Goal: Task Accomplishment & Management: Manage account settings

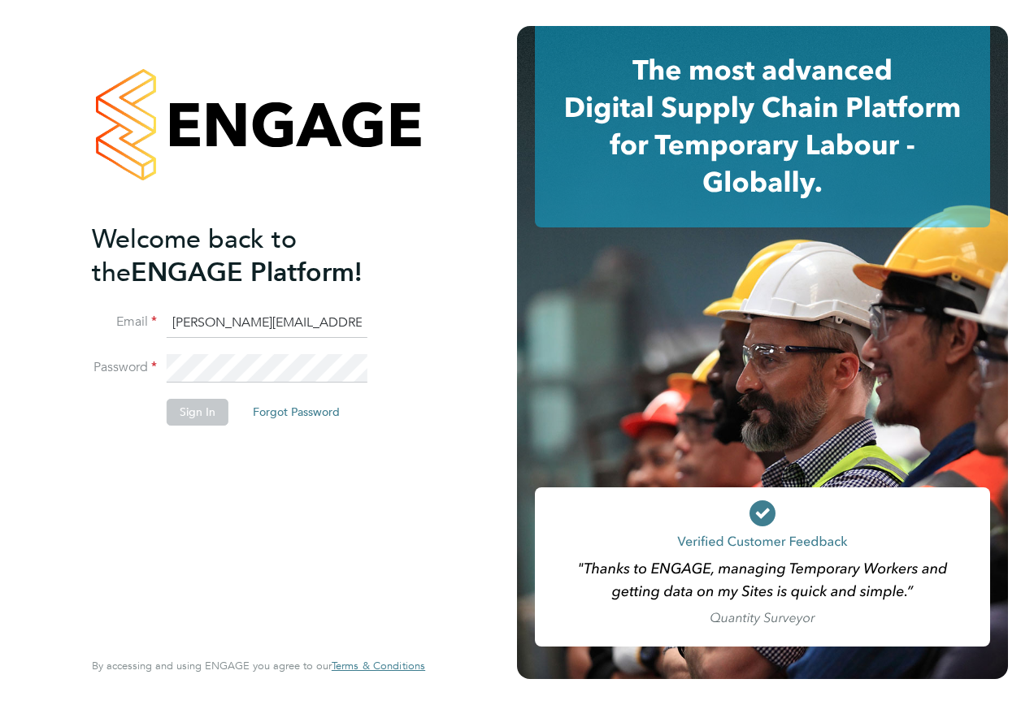
type input "tommy.bowdery@hays.com"
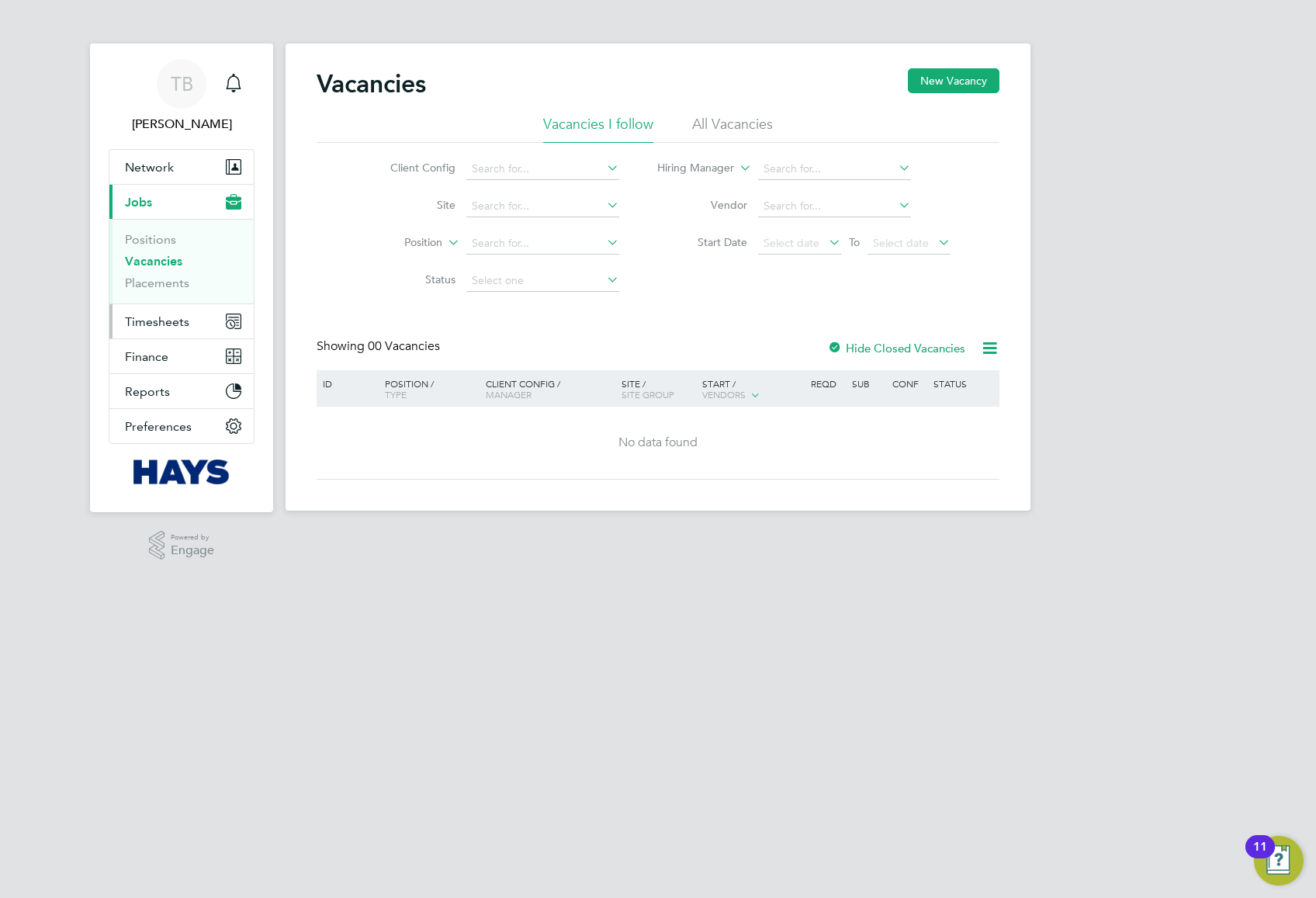
click at [164, 318] on span "Timesheets" at bounding box center [157, 321] width 64 height 14
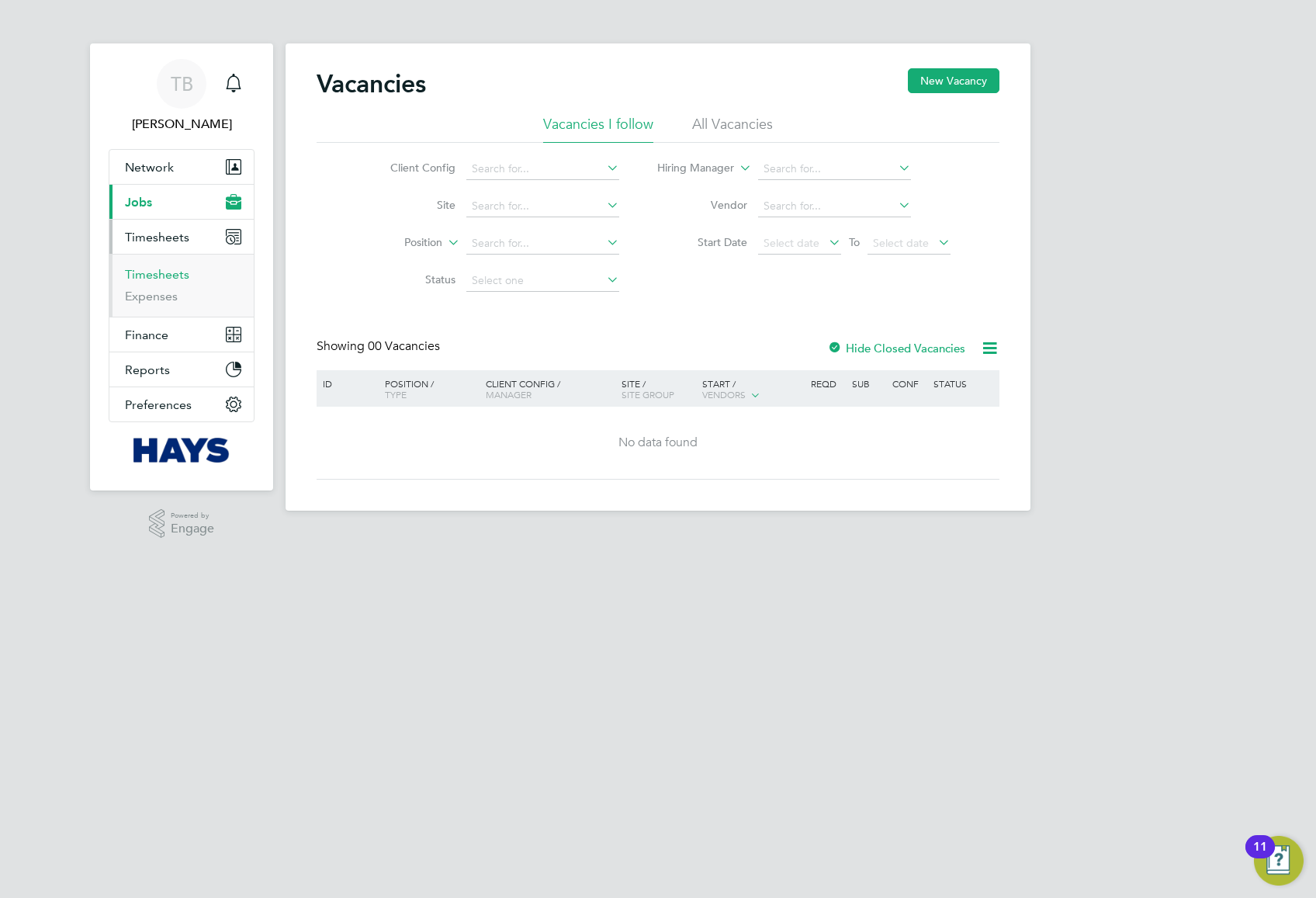
click at [177, 277] on link "Timesheets" at bounding box center [157, 274] width 64 height 14
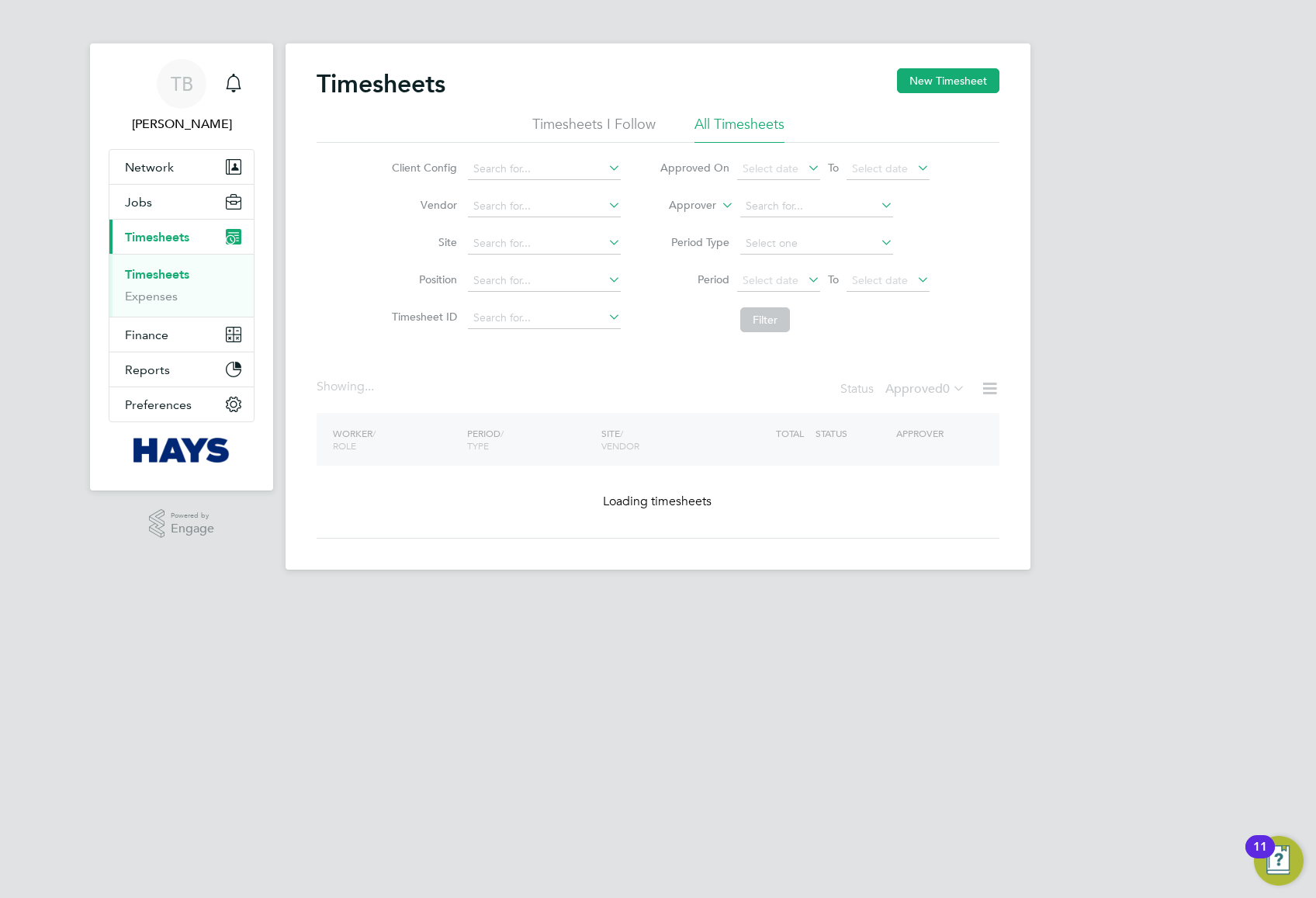
click at [957, 73] on button "New Timesheet" at bounding box center [947, 81] width 102 height 25
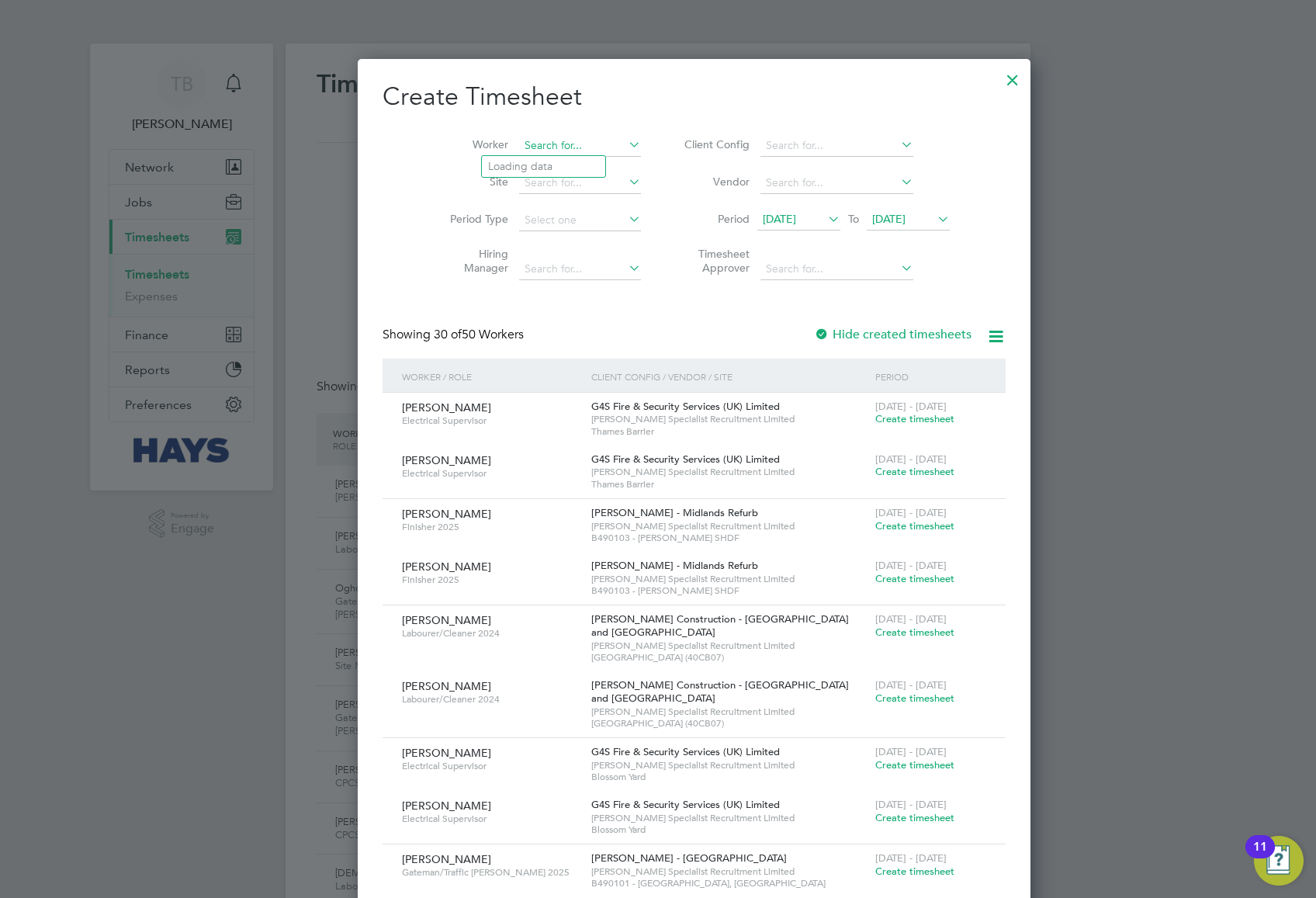
click at [521, 149] on input at bounding box center [581, 145] width 122 height 22
type input "P"
click at [568, 172] on li "Philip Dohe rty" at bounding box center [554, 166] width 143 height 21
type input "[PERSON_NAME]"
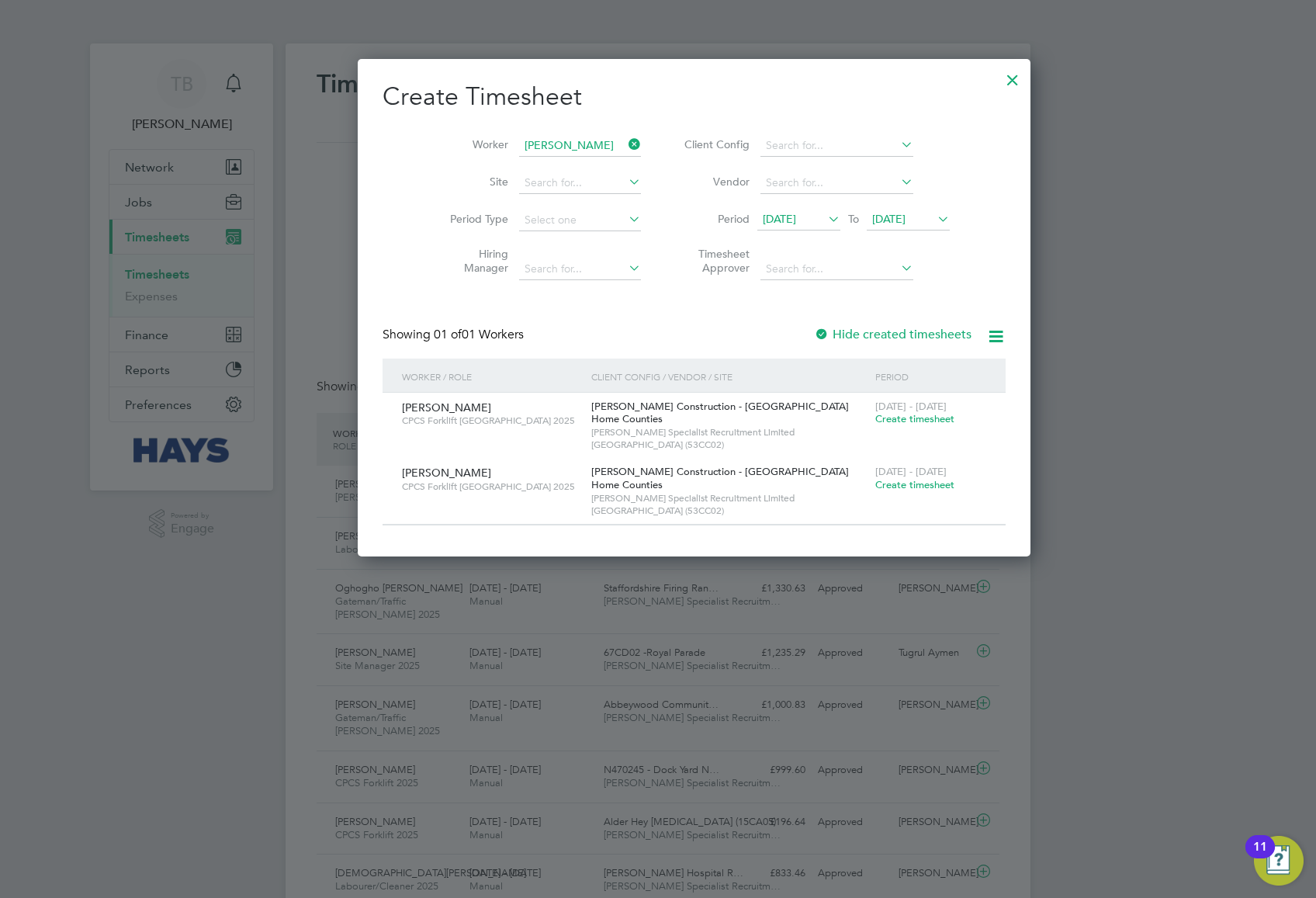
click at [876, 485] on span "Create timesheet" at bounding box center [915, 485] width 79 height 13
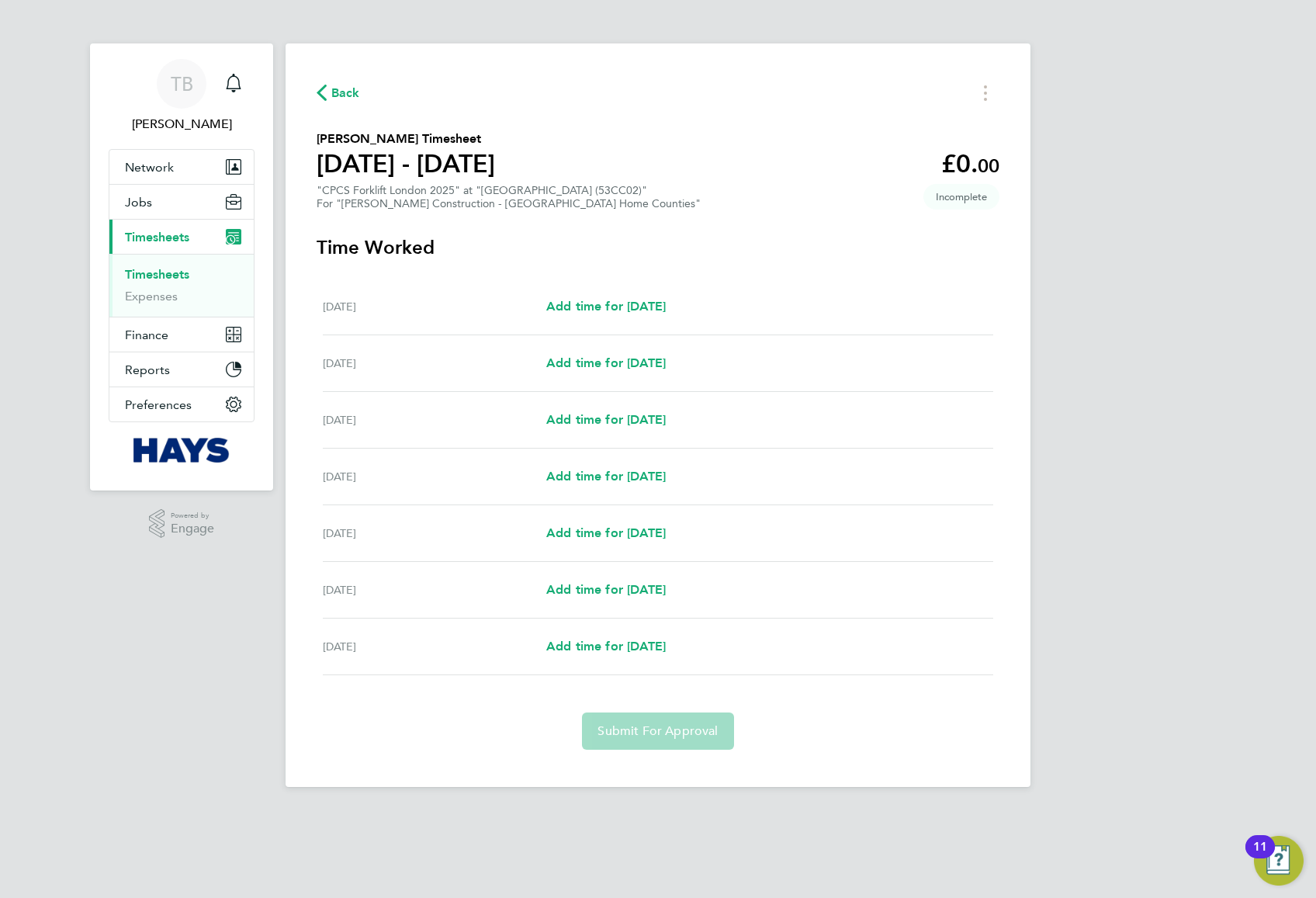
click at [345, 101] on span "Back" at bounding box center [346, 94] width 29 height 19
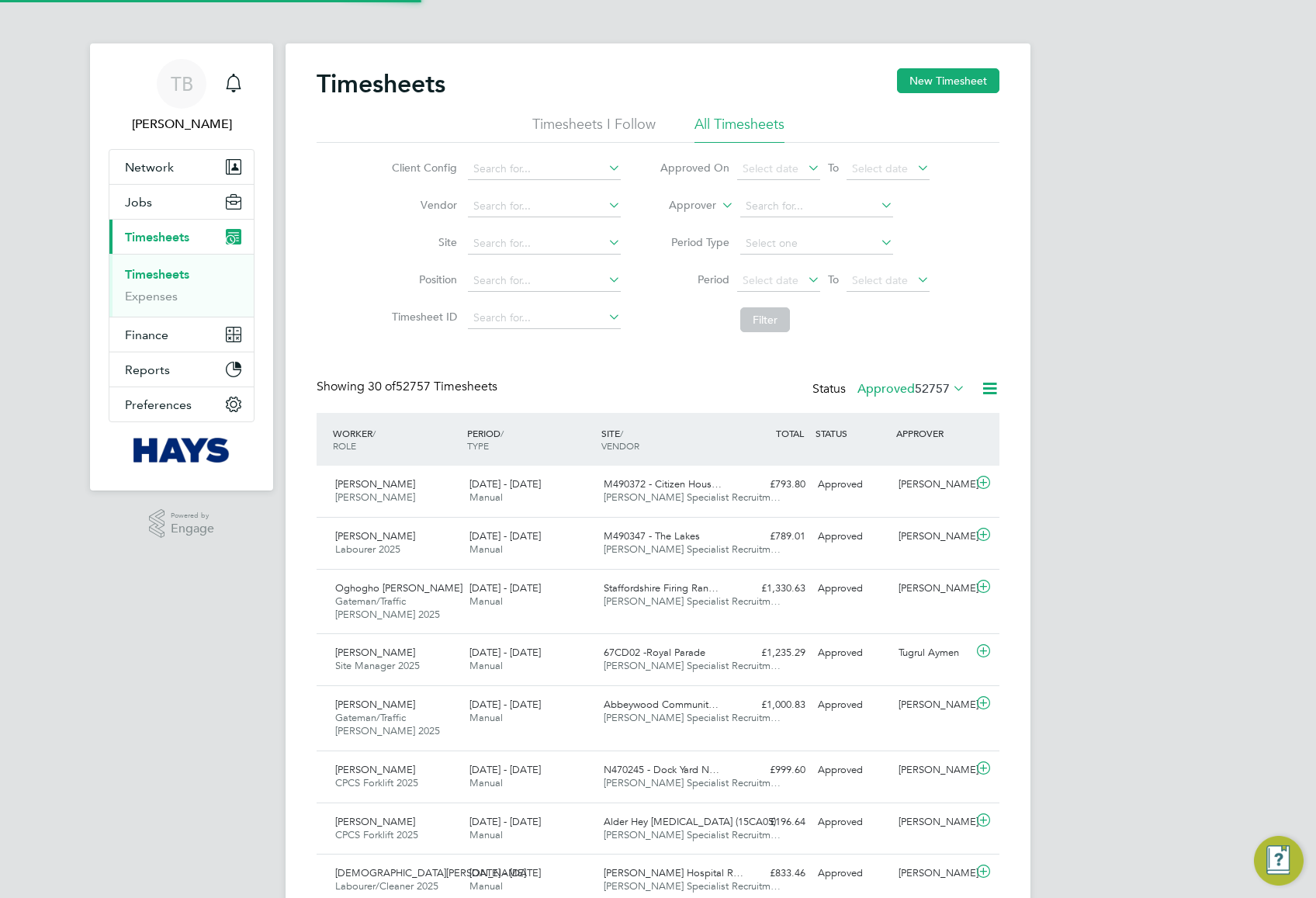
scroll to position [53, 135]
click at [917, 89] on button "New Timesheet" at bounding box center [947, 81] width 102 height 25
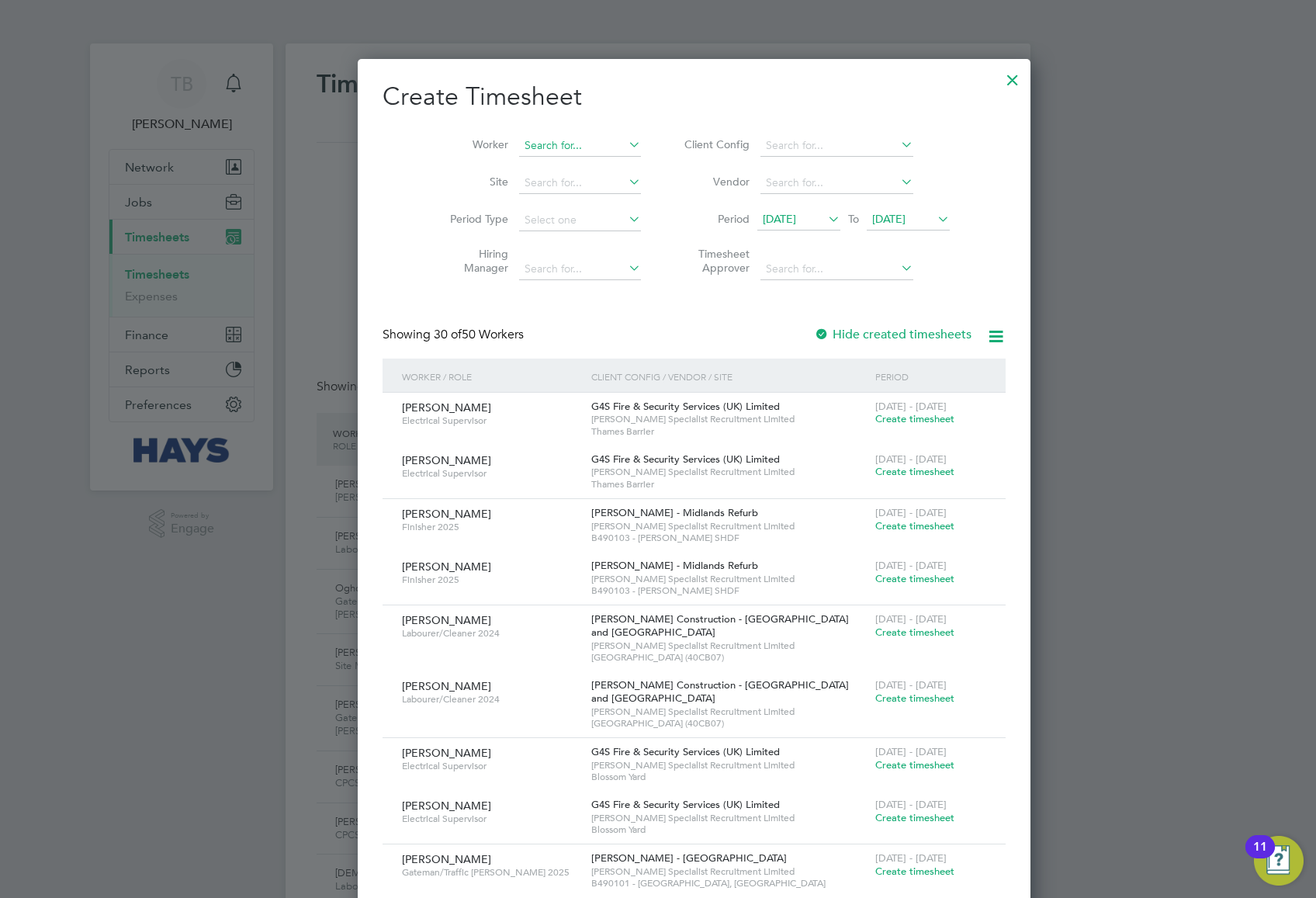
click at [541, 147] on input at bounding box center [581, 145] width 122 height 22
click at [584, 166] on li "Philip Doher ty" at bounding box center [583, 166] width 201 height 21
type input "[PERSON_NAME]"
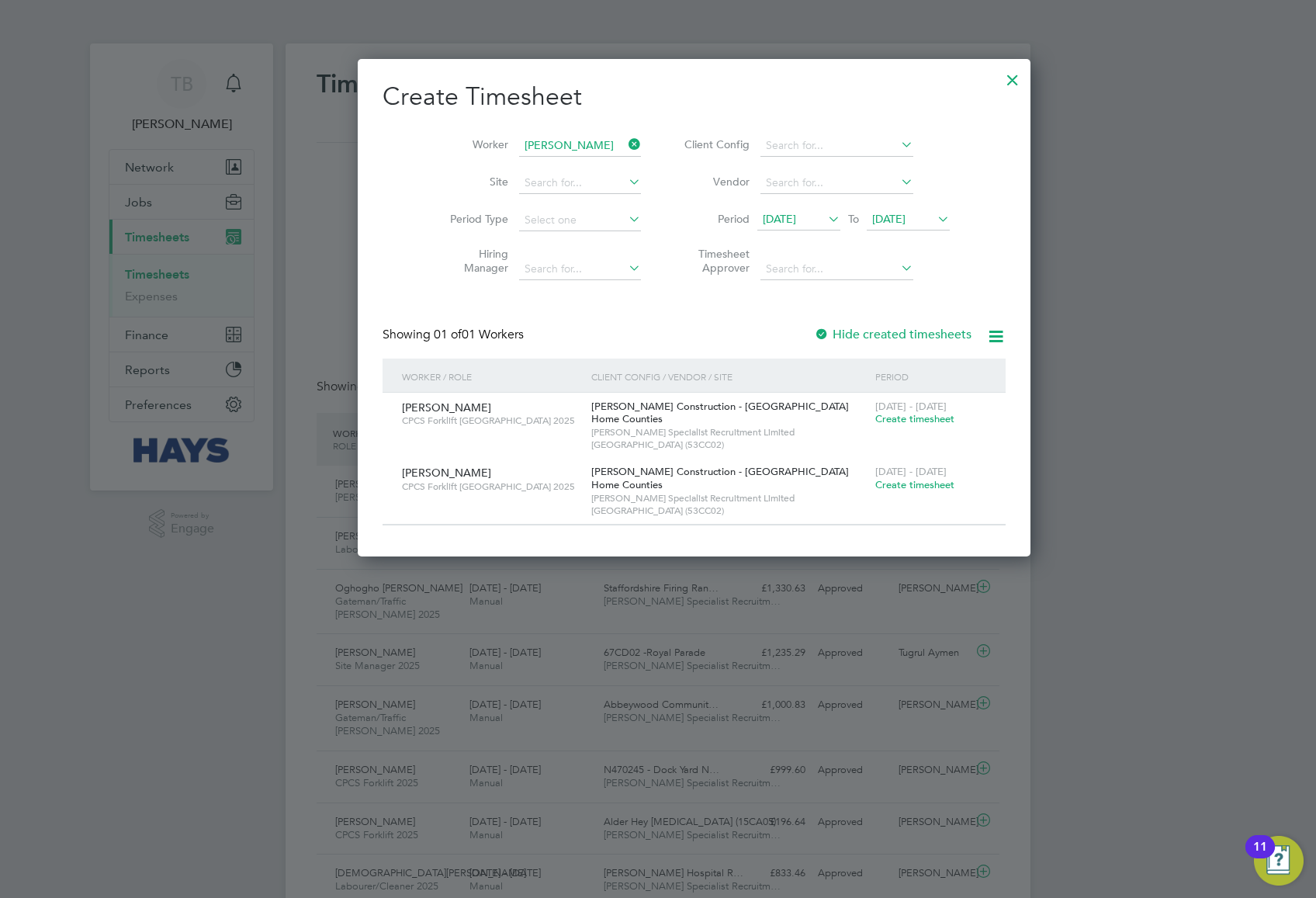
click at [999, 77] on div at bounding box center [1012, 75] width 28 height 28
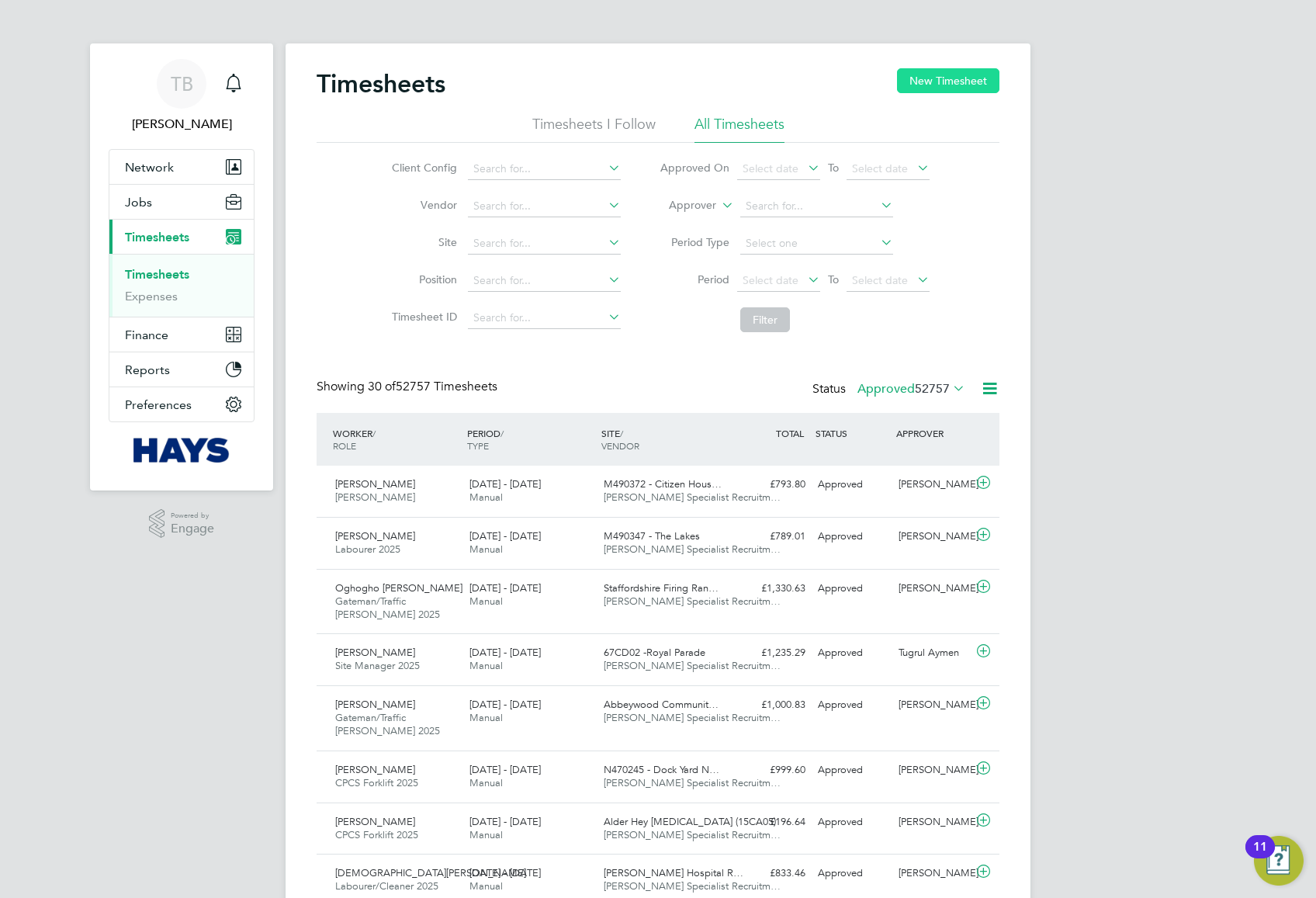
click at [979, 91] on button "New Timesheet" at bounding box center [947, 81] width 102 height 25
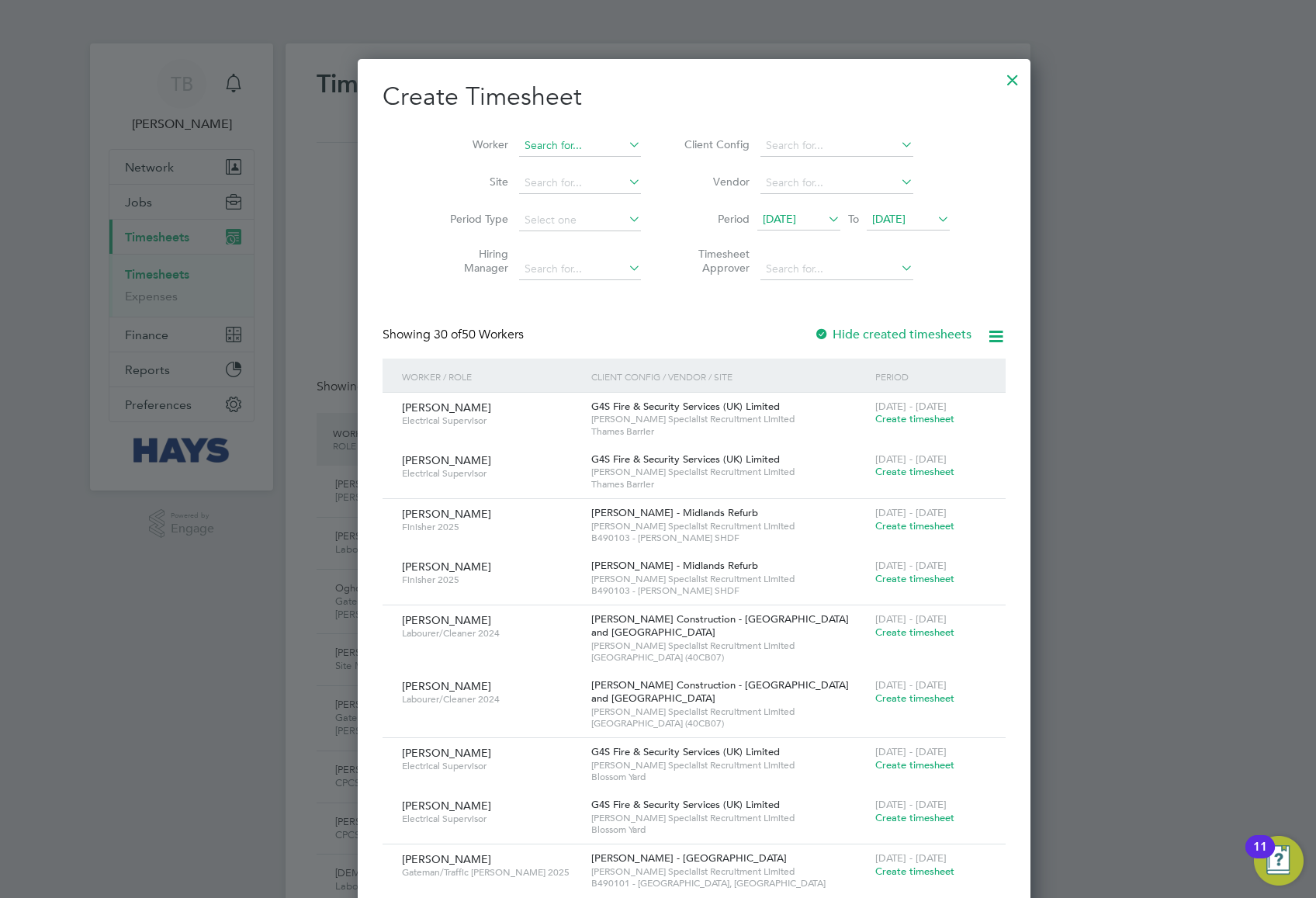
click at [520, 143] on input at bounding box center [581, 145] width 122 height 22
click at [573, 246] on li "Ser kan Gokoglu" at bounding box center [558, 251] width 151 height 21
type input "Serkan Gokoglu"
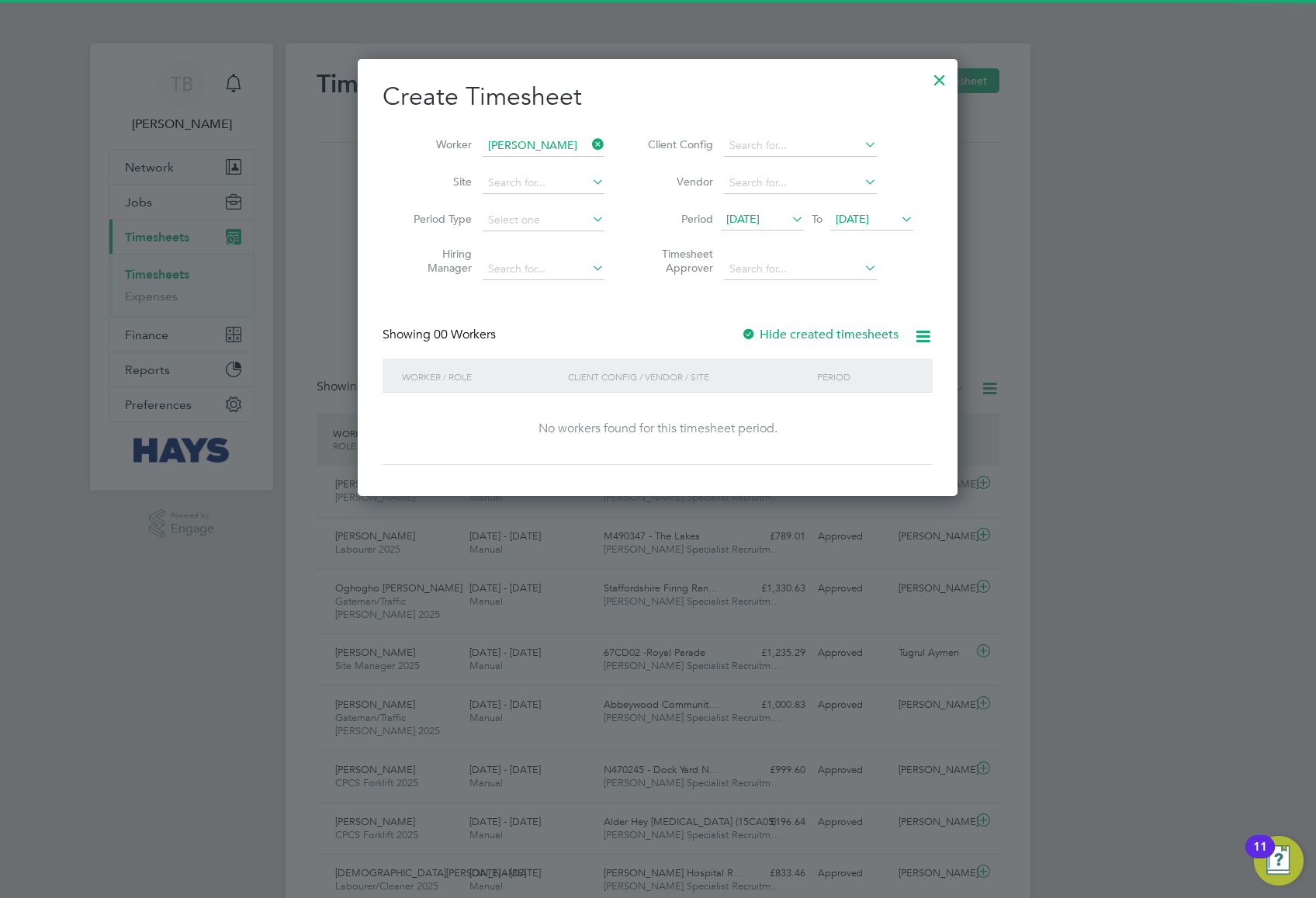
click at [754, 332] on div at bounding box center [749, 335] width 15 height 15
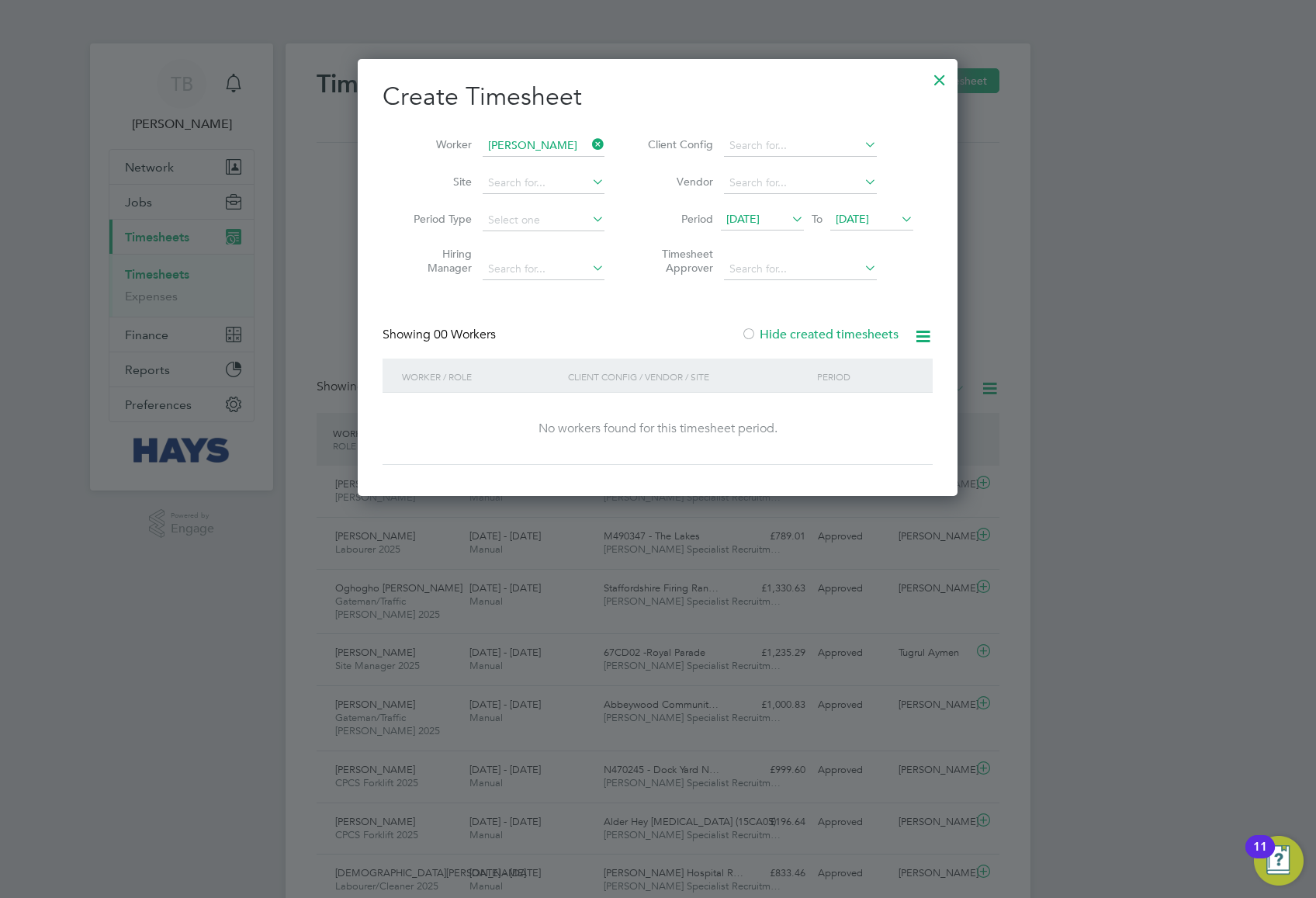
click at [754, 332] on div at bounding box center [749, 335] width 15 height 15
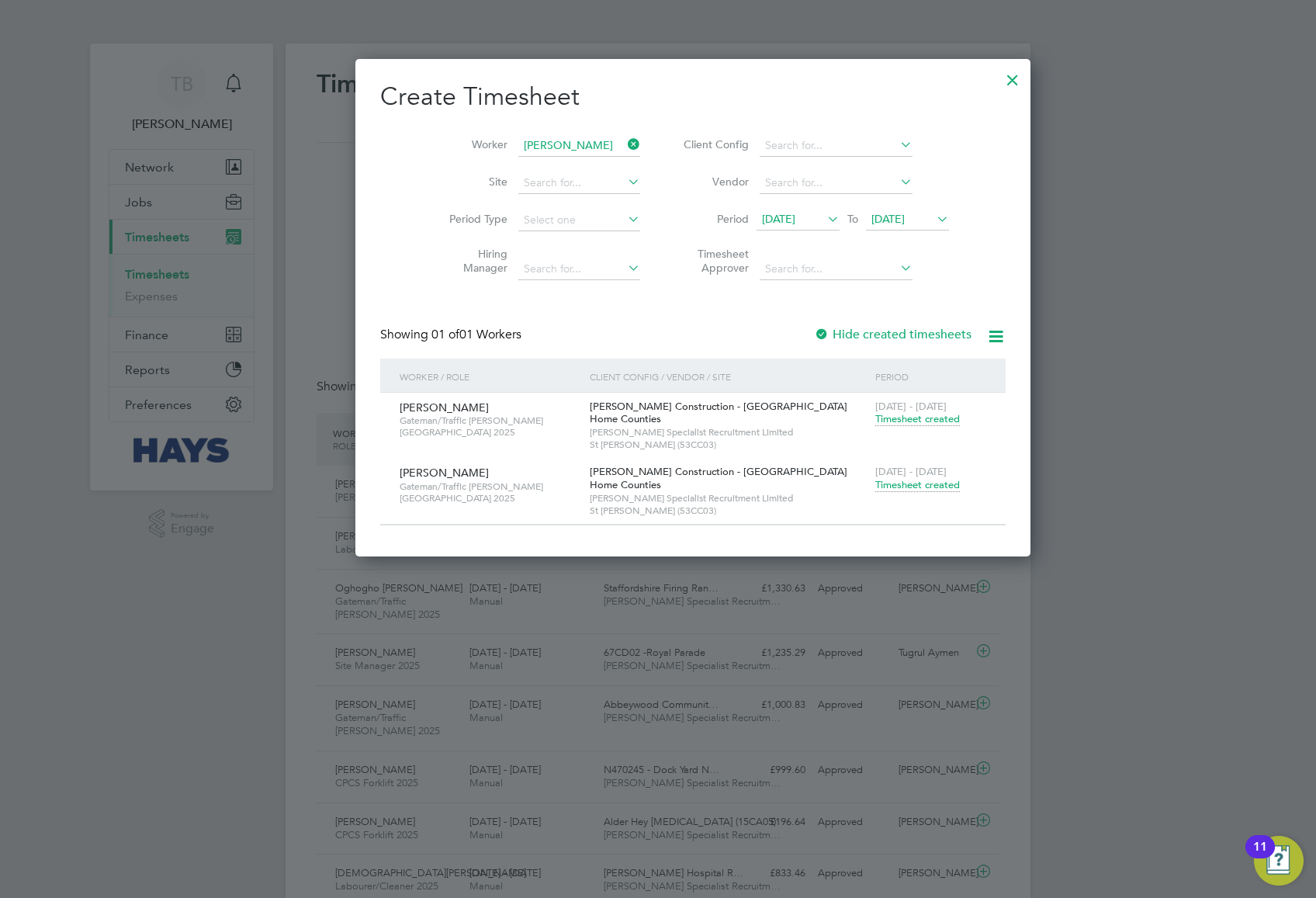
click at [876, 485] on span "Timesheet created" at bounding box center [918, 485] width 85 height 14
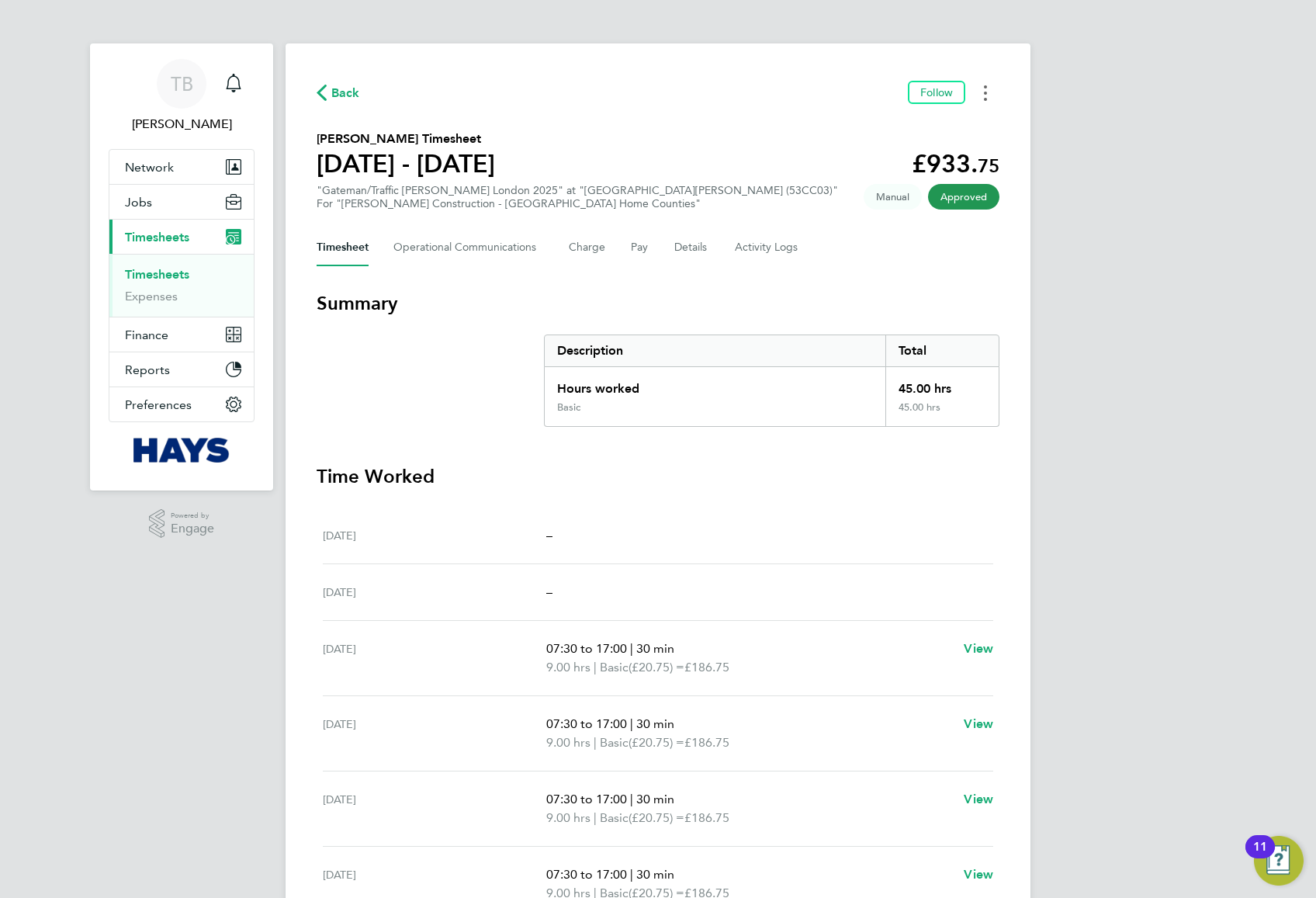
click at [988, 99] on button "Timesheets Menu" at bounding box center [985, 93] width 28 height 24
click at [787, 243] on Logs-tab "Activity Logs" at bounding box center [768, 247] width 65 height 37
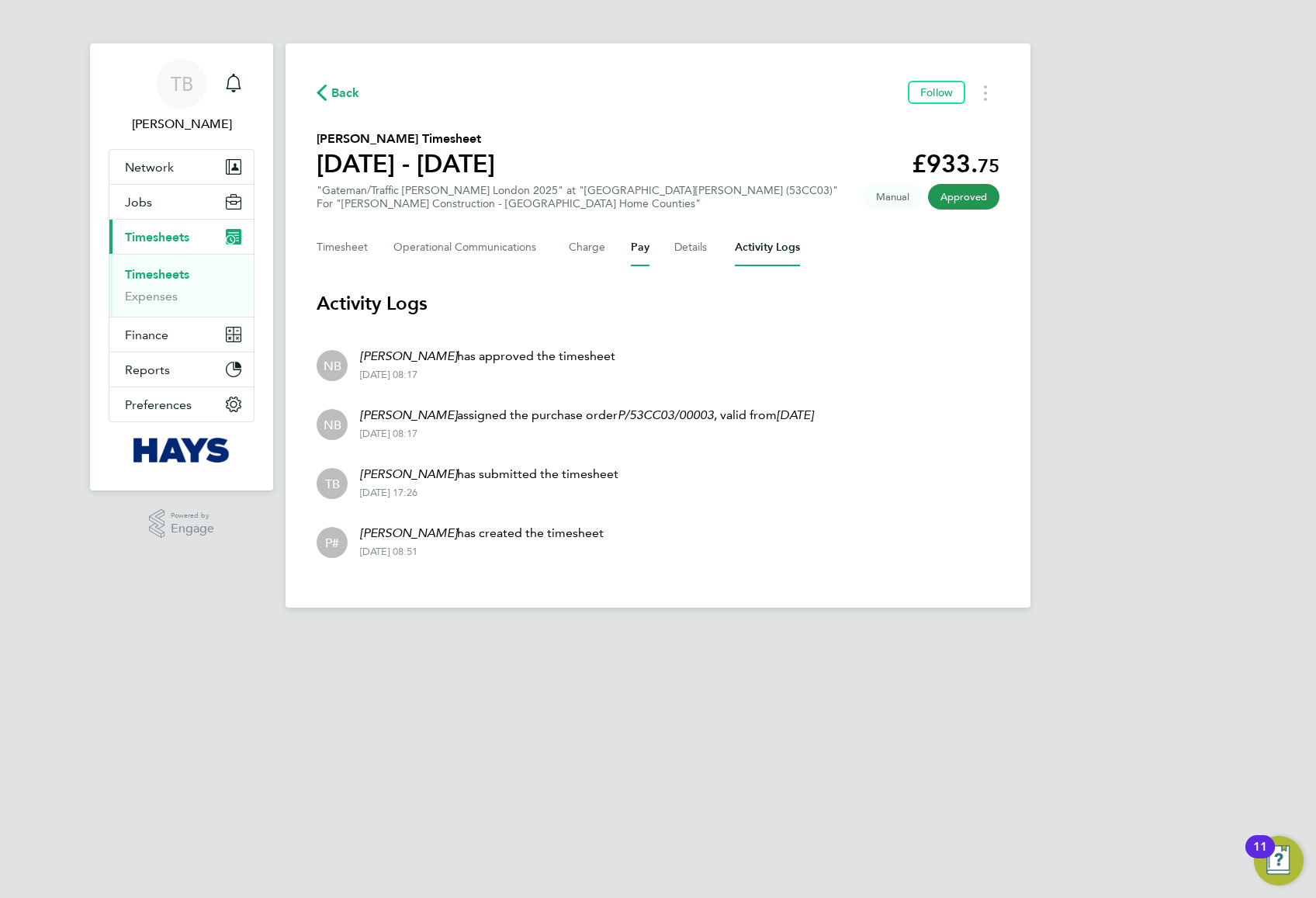
click at [646, 244] on button "Pay" at bounding box center [641, 247] width 19 height 37
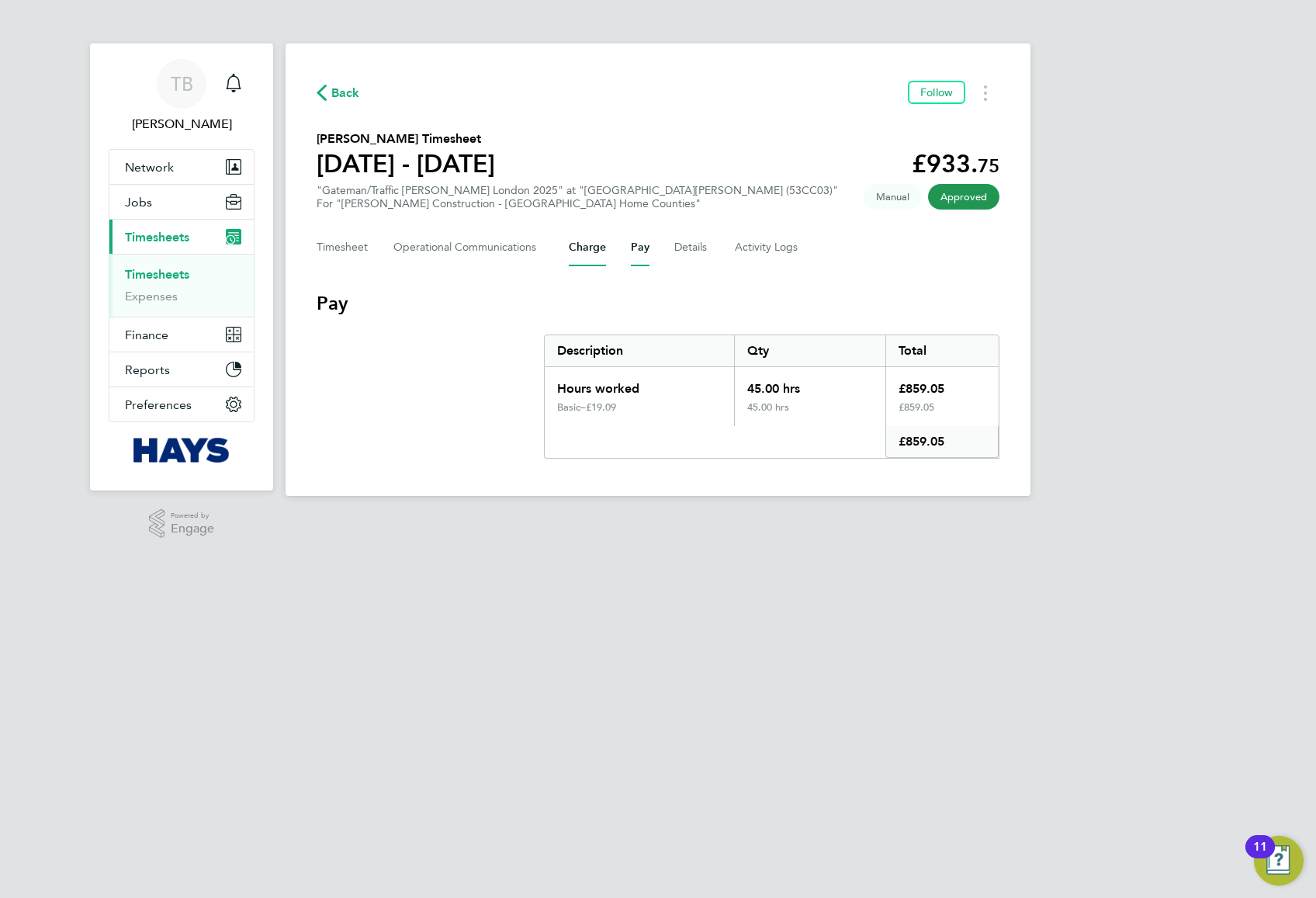
click at [594, 253] on button "Charge" at bounding box center [587, 247] width 37 height 37
click at [435, 248] on Communications-tab "Operational Communications" at bounding box center [469, 247] width 151 height 37
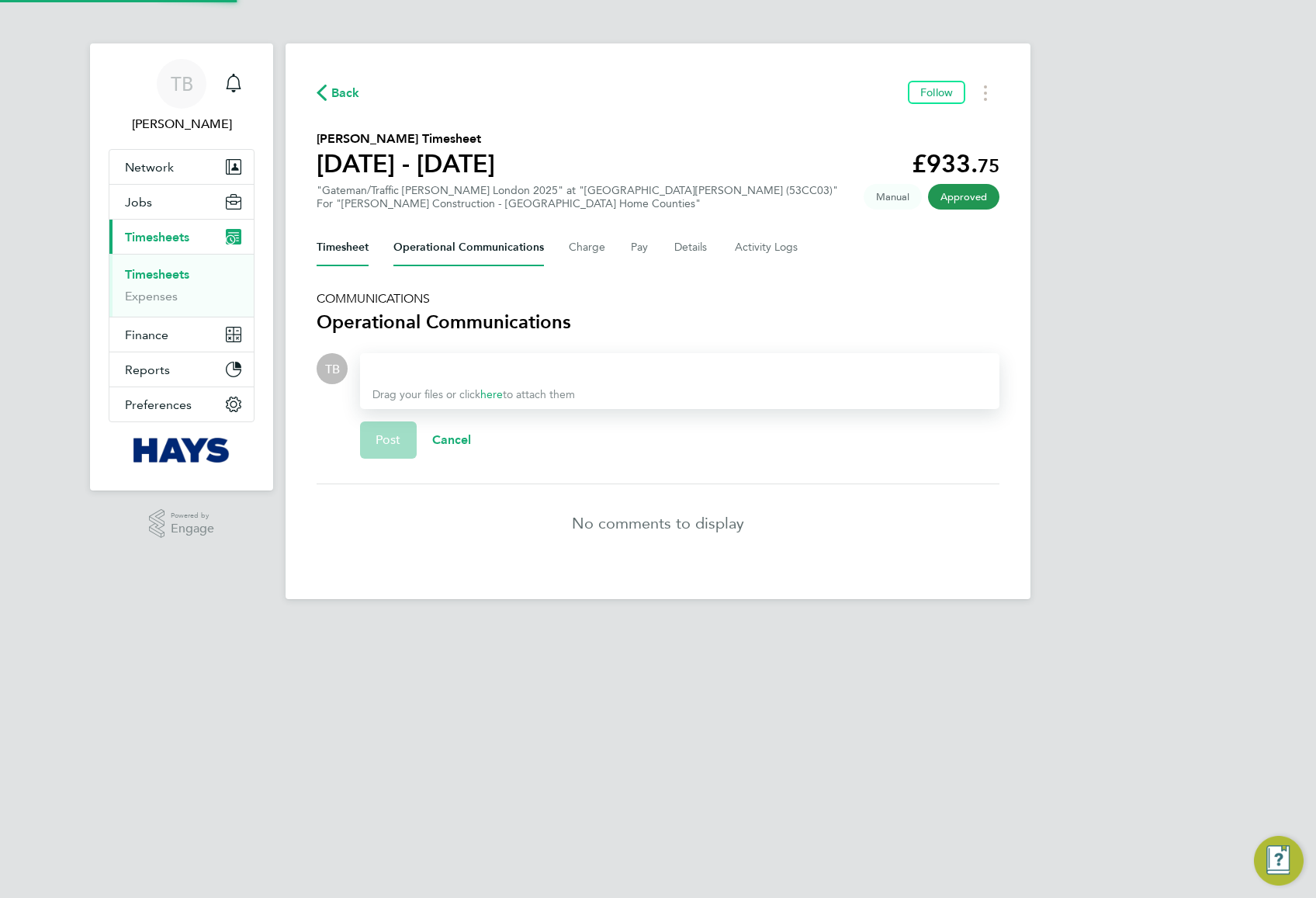
click at [321, 248] on button "Timesheet" at bounding box center [343, 247] width 52 height 37
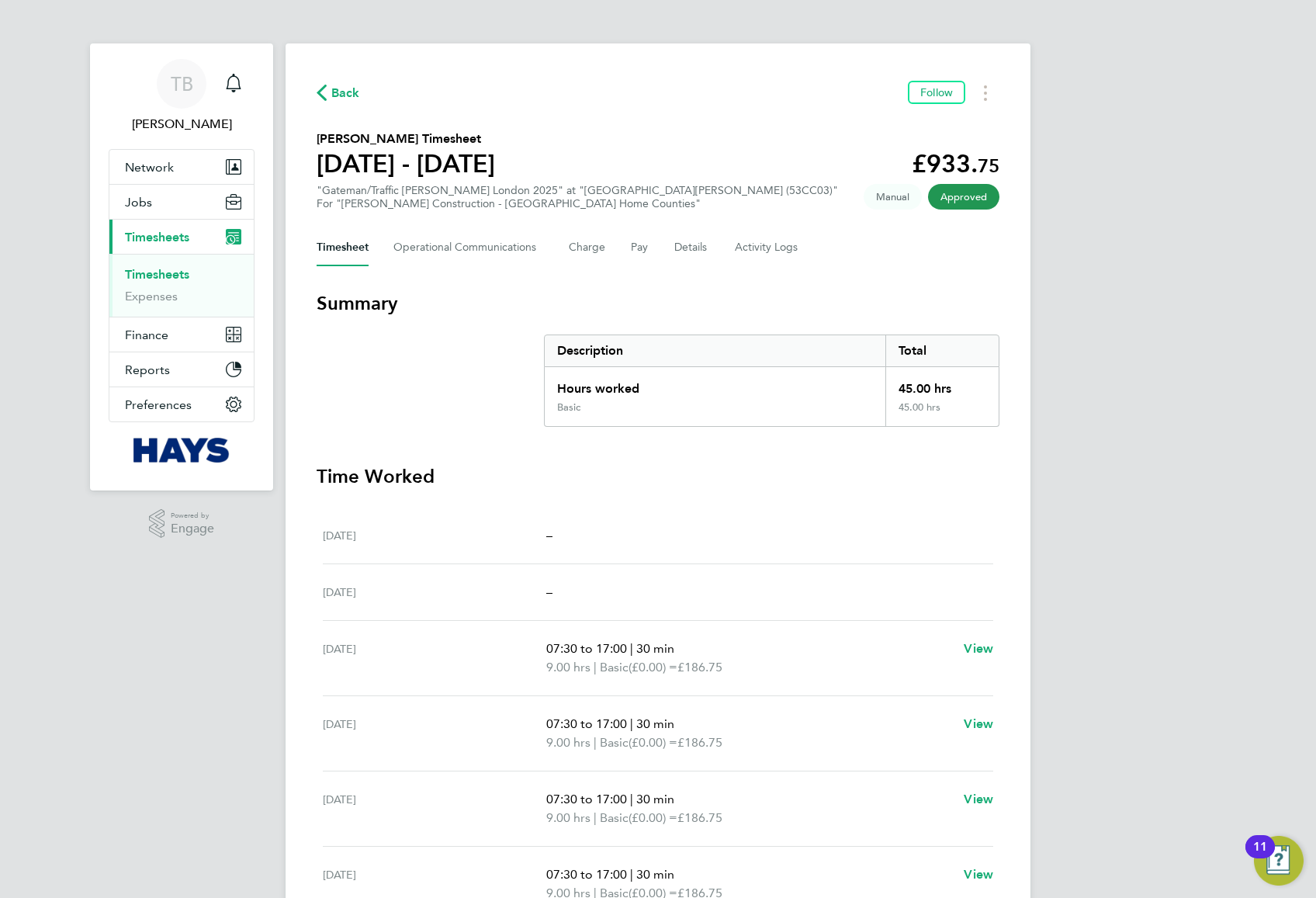
click at [422, 172] on h1 "20 - 26 Sept 2025" at bounding box center [406, 163] width 179 height 32
click at [677, 243] on button "Details" at bounding box center [691, 247] width 35 height 37
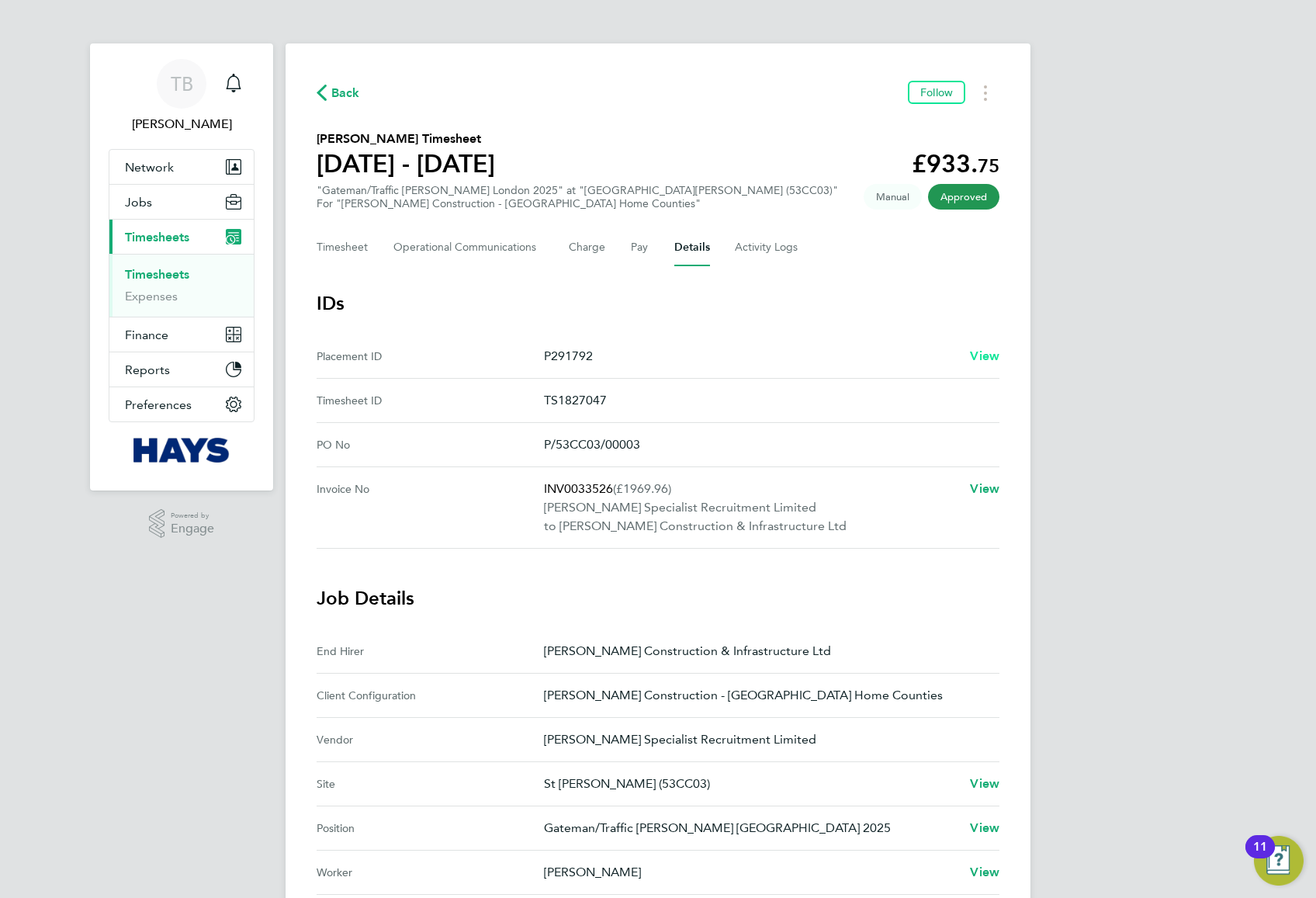
click at [997, 354] on span "View" at bounding box center [985, 355] width 30 height 14
click at [331, 90] on span "Back" at bounding box center [346, 94] width 29 height 19
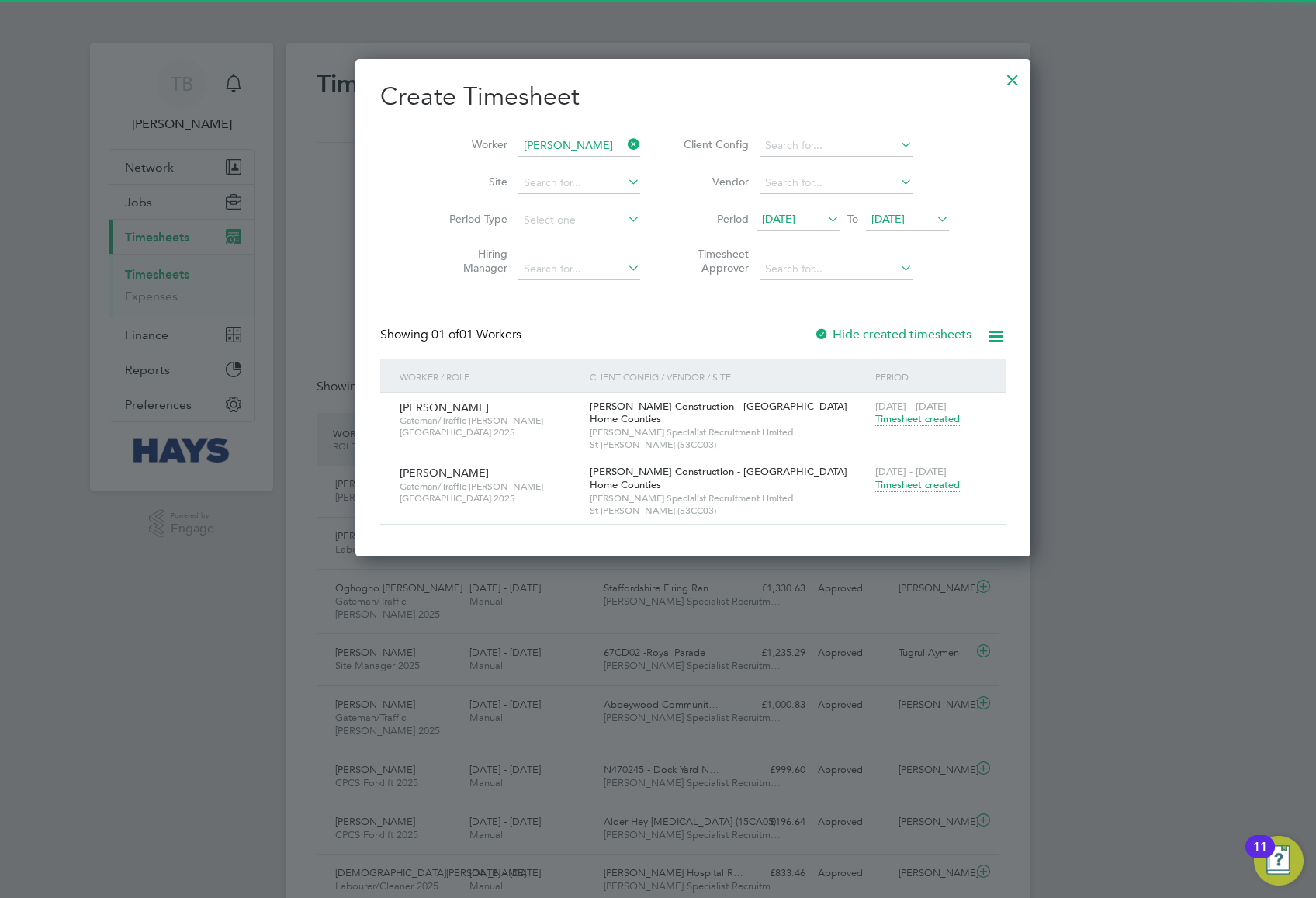
scroll to position [39, 135]
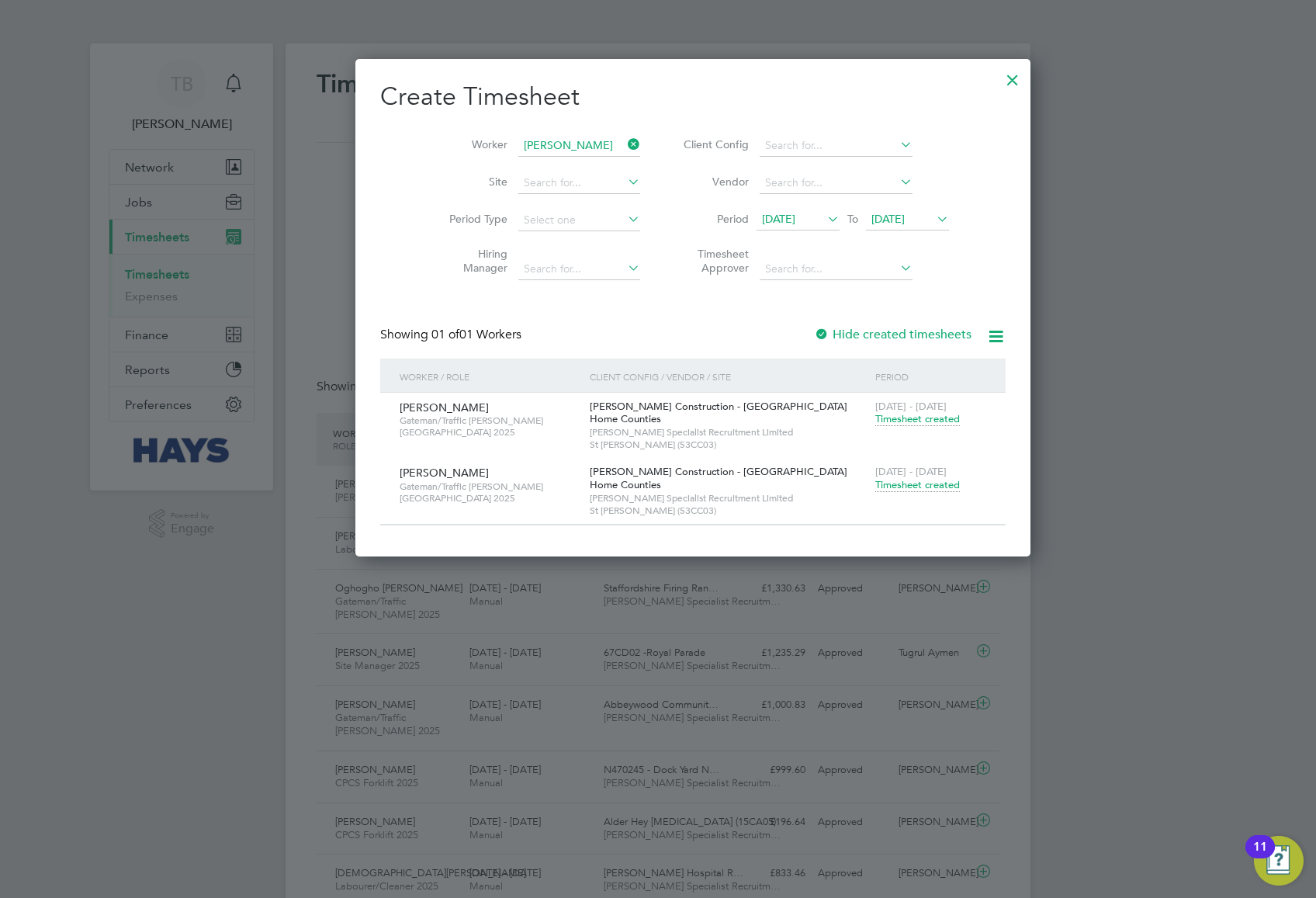
click at [625, 139] on icon at bounding box center [625, 144] width 0 height 22
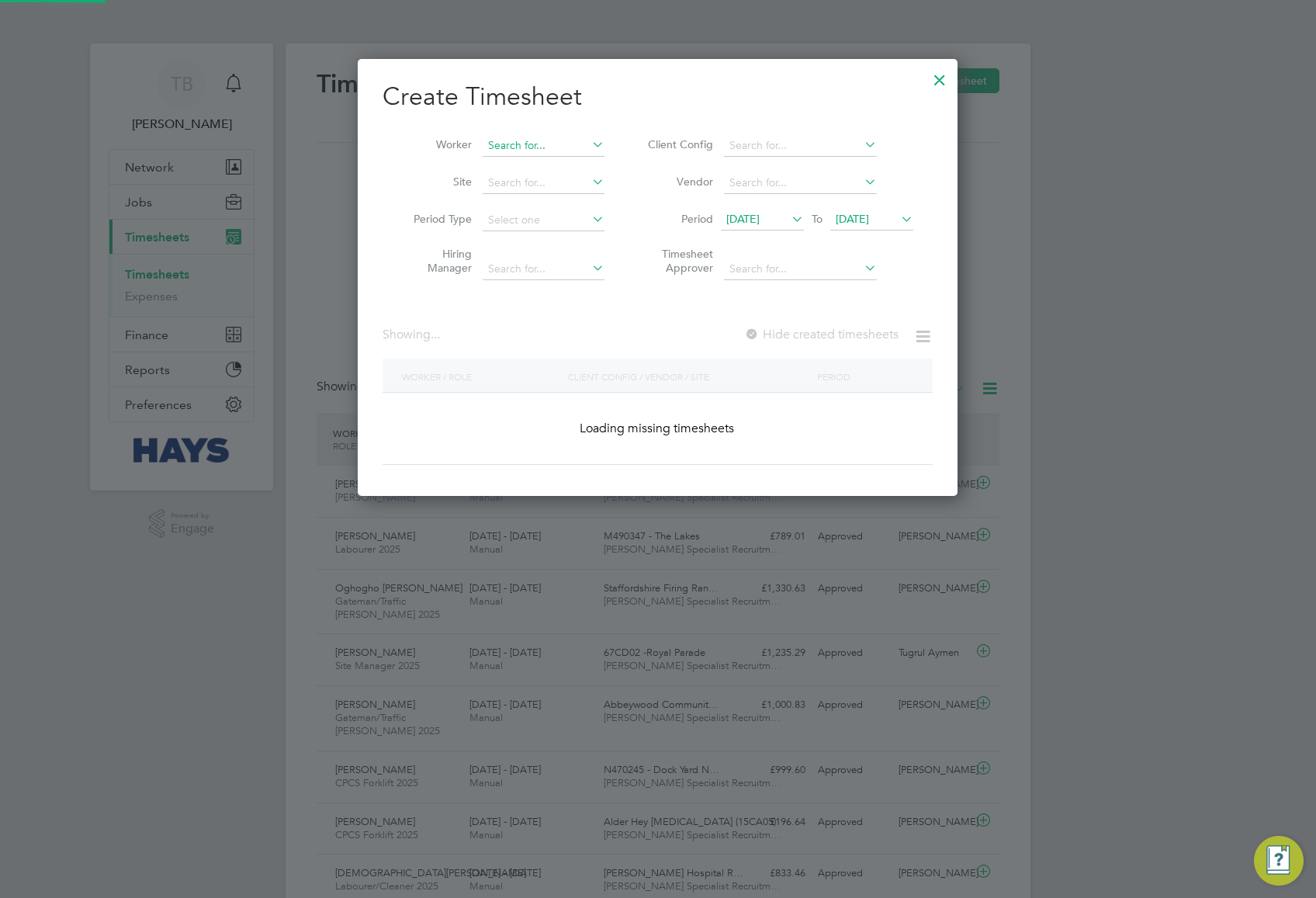
click at [563, 143] on input at bounding box center [543, 145] width 122 height 22
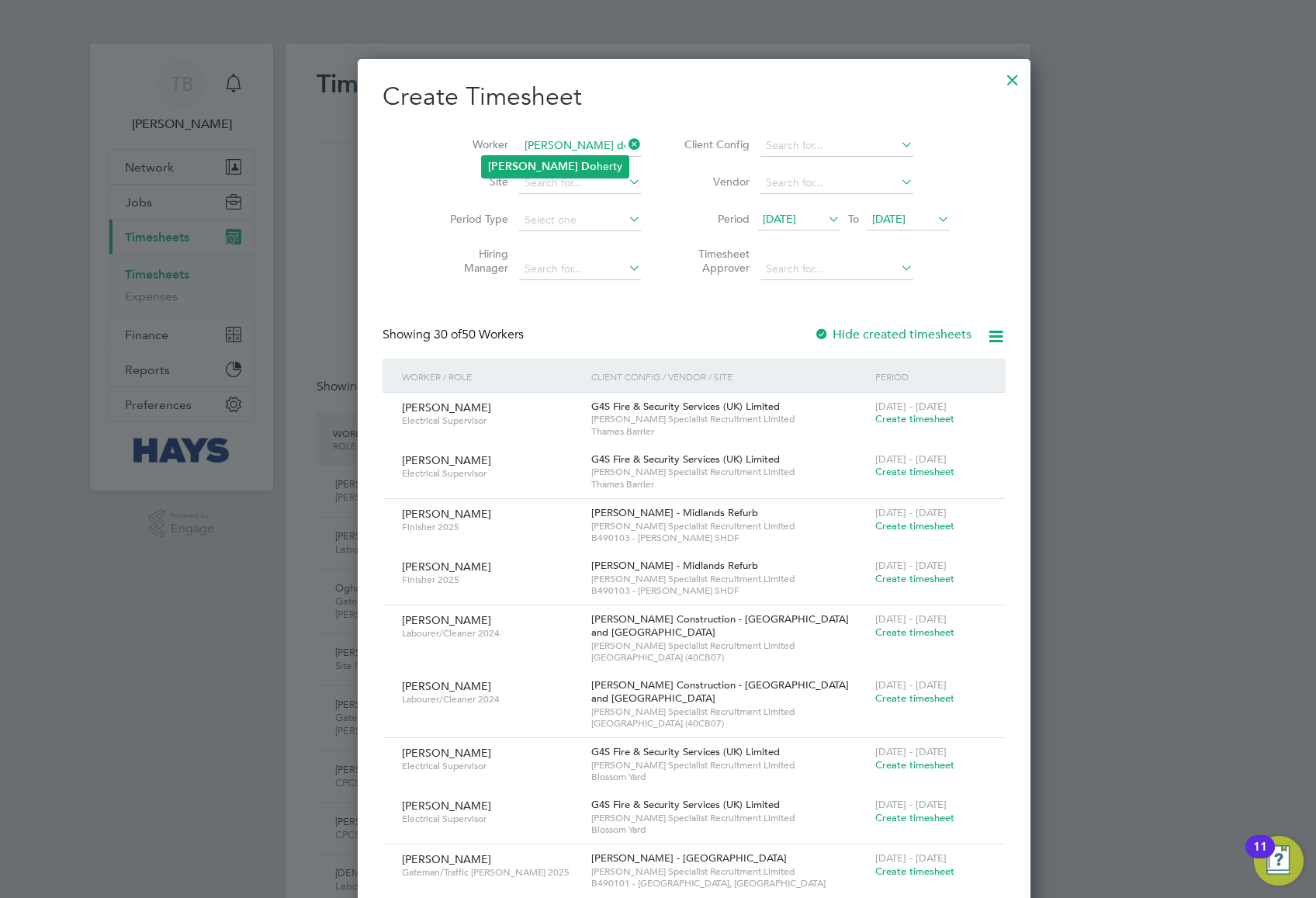
click at [541, 166] on li "Philip Do herty" at bounding box center [556, 166] width 147 height 21
type input "[PERSON_NAME]"
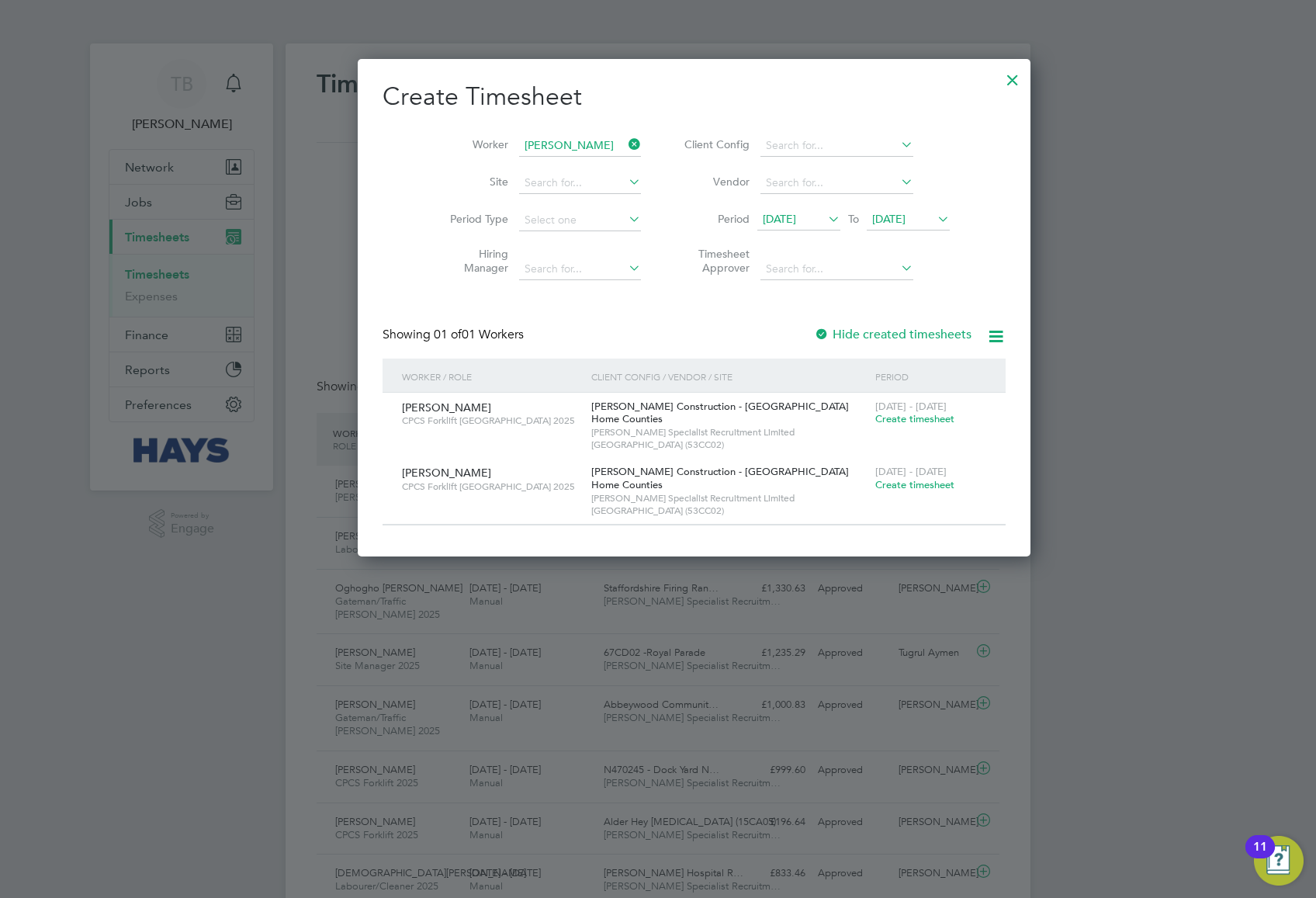
click at [999, 81] on div at bounding box center [1012, 75] width 28 height 28
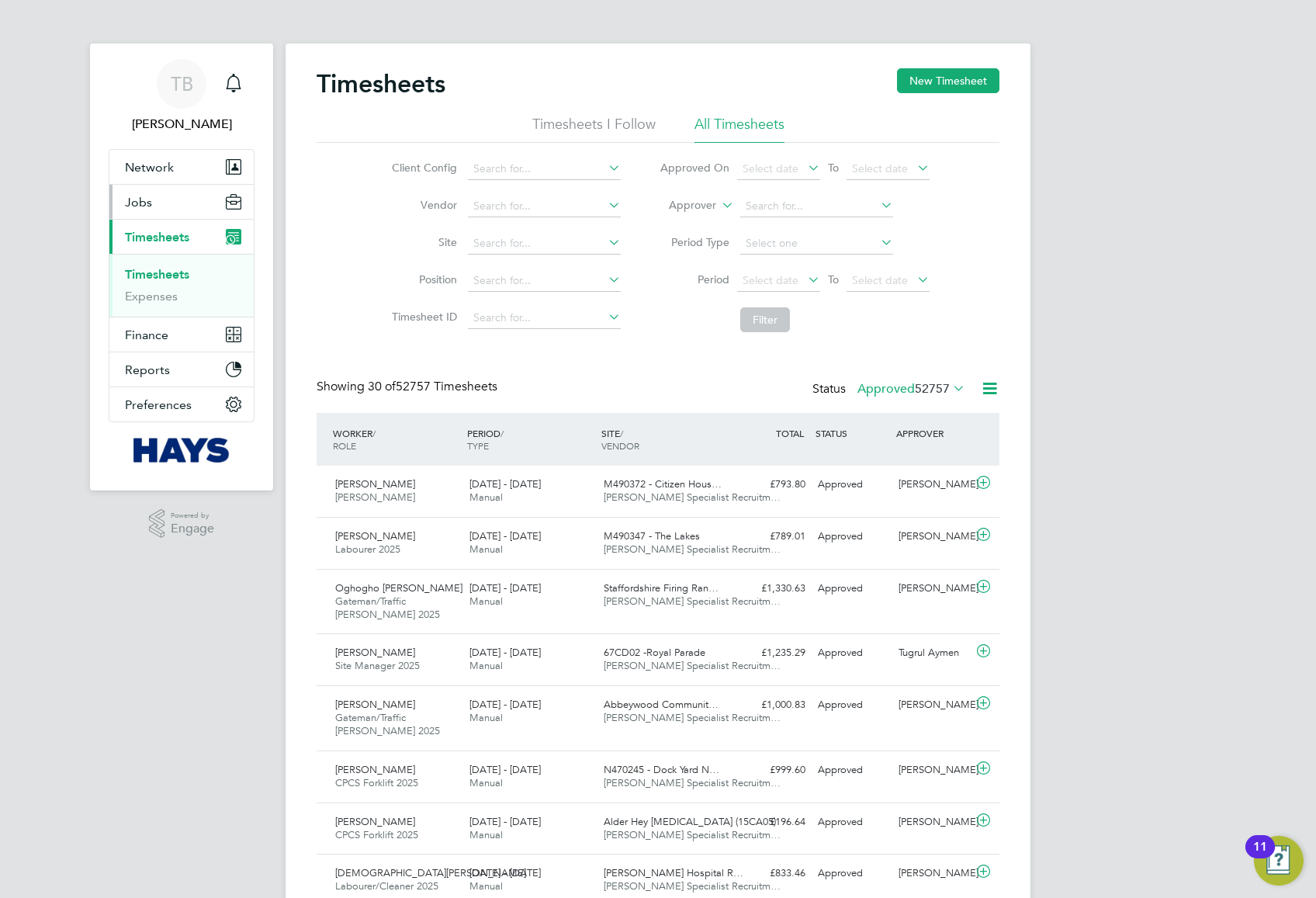
click at [162, 215] on button "Jobs" at bounding box center [181, 202] width 144 height 34
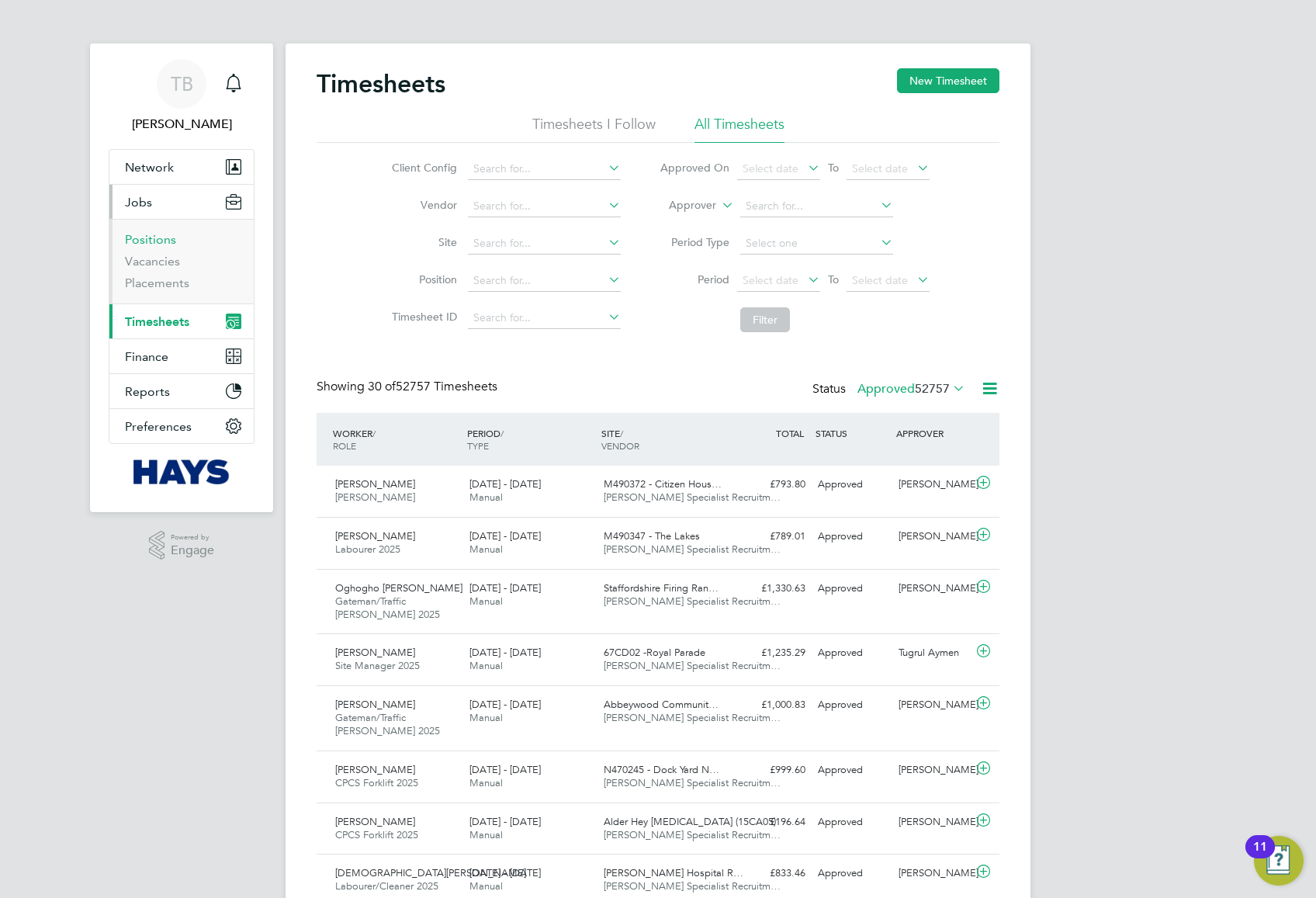
click at [156, 243] on link "Positions" at bounding box center [151, 239] width 52 height 14
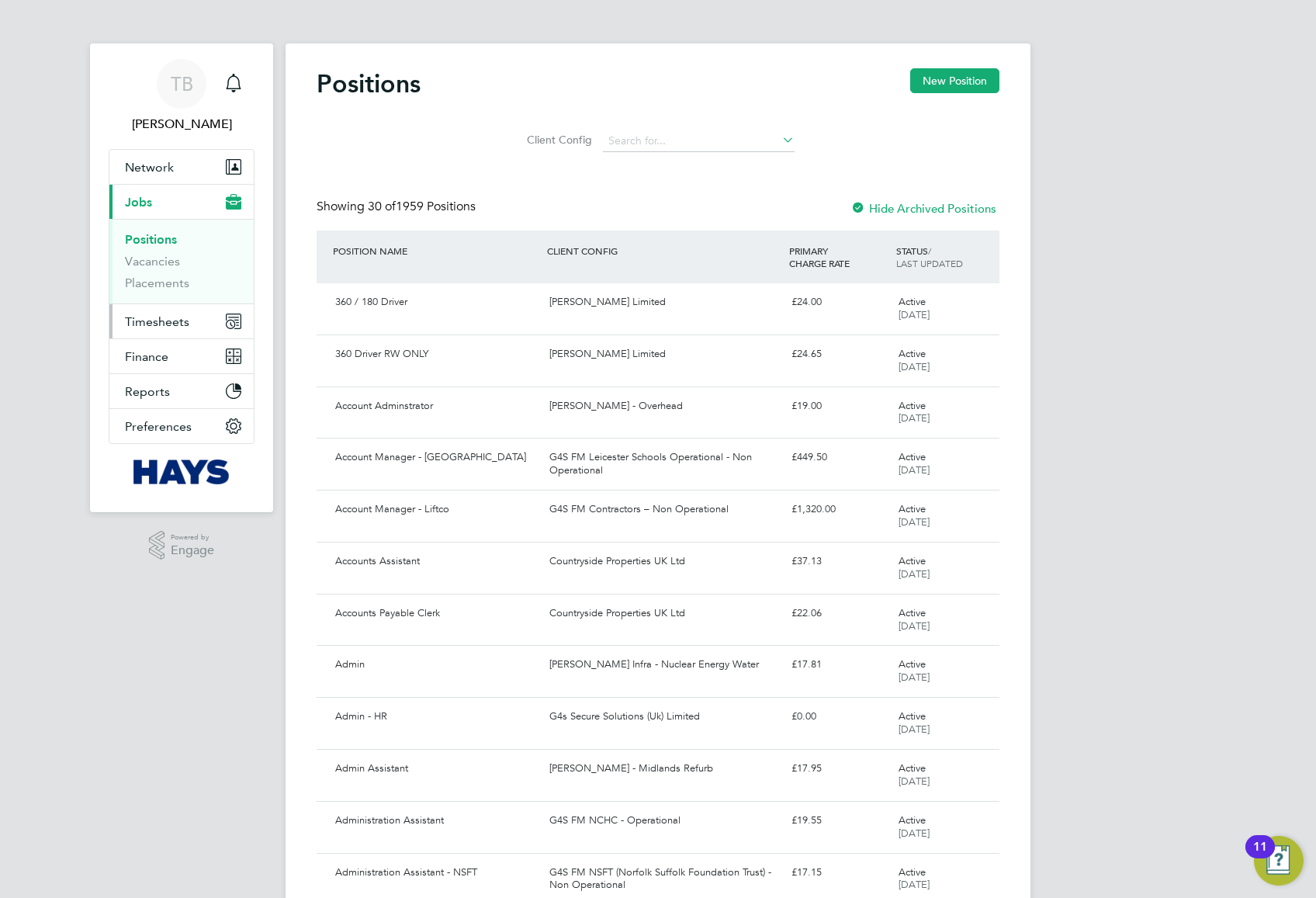
click at [162, 320] on span "Timesheets" at bounding box center [157, 321] width 64 height 14
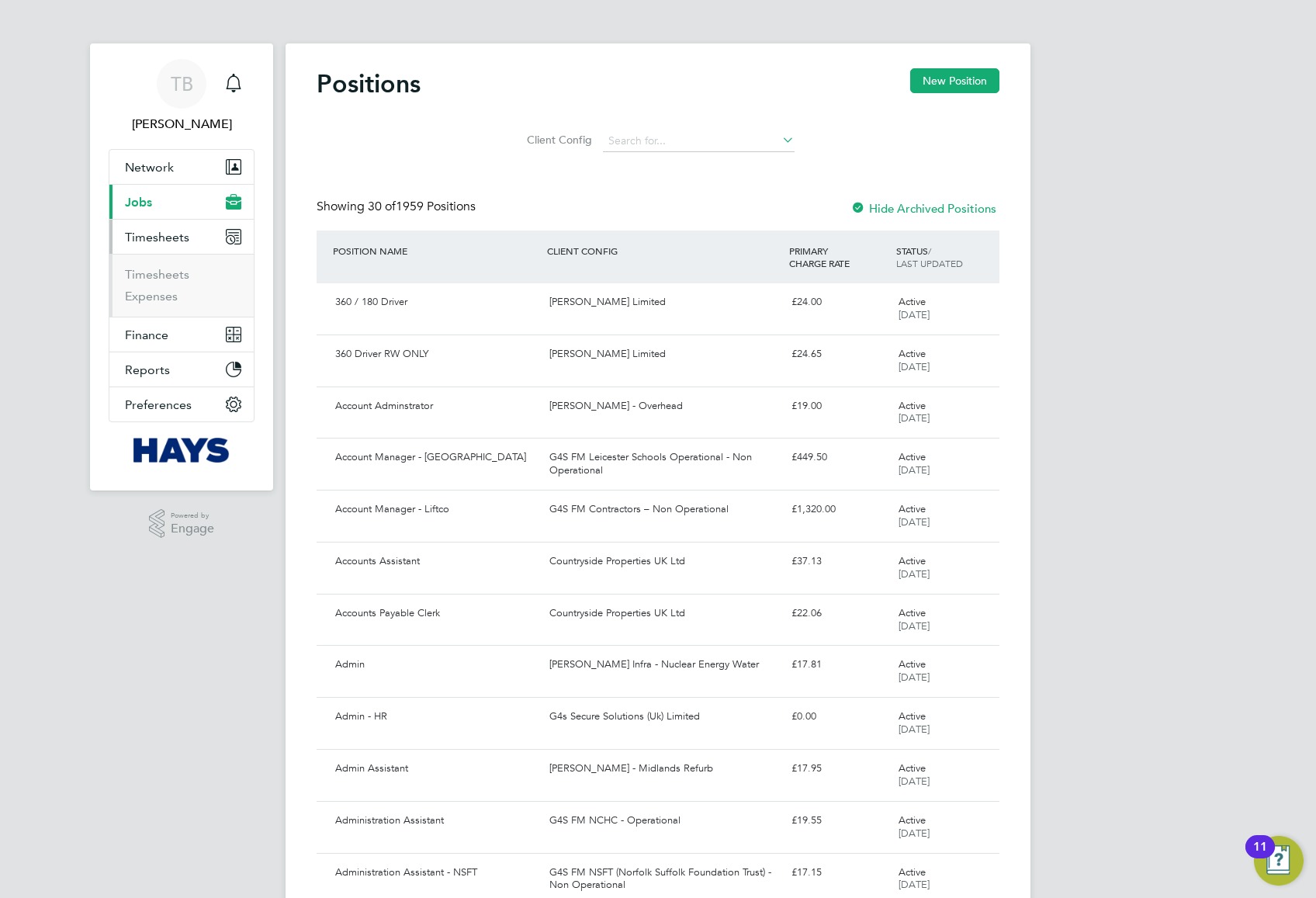
click at [159, 234] on span "Timesheets" at bounding box center [157, 237] width 64 height 14
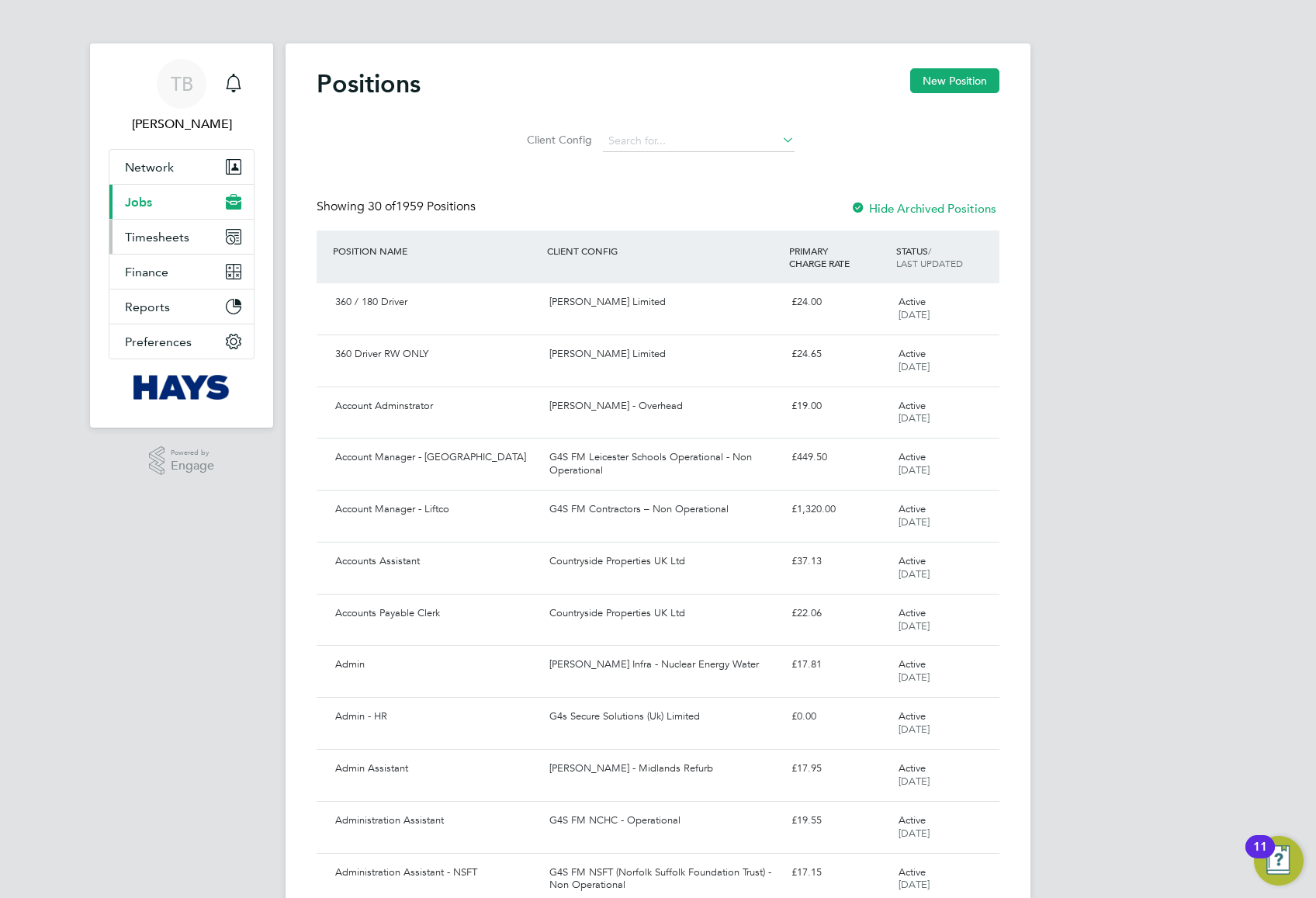
click at [159, 234] on span "Timesheets" at bounding box center [157, 237] width 64 height 14
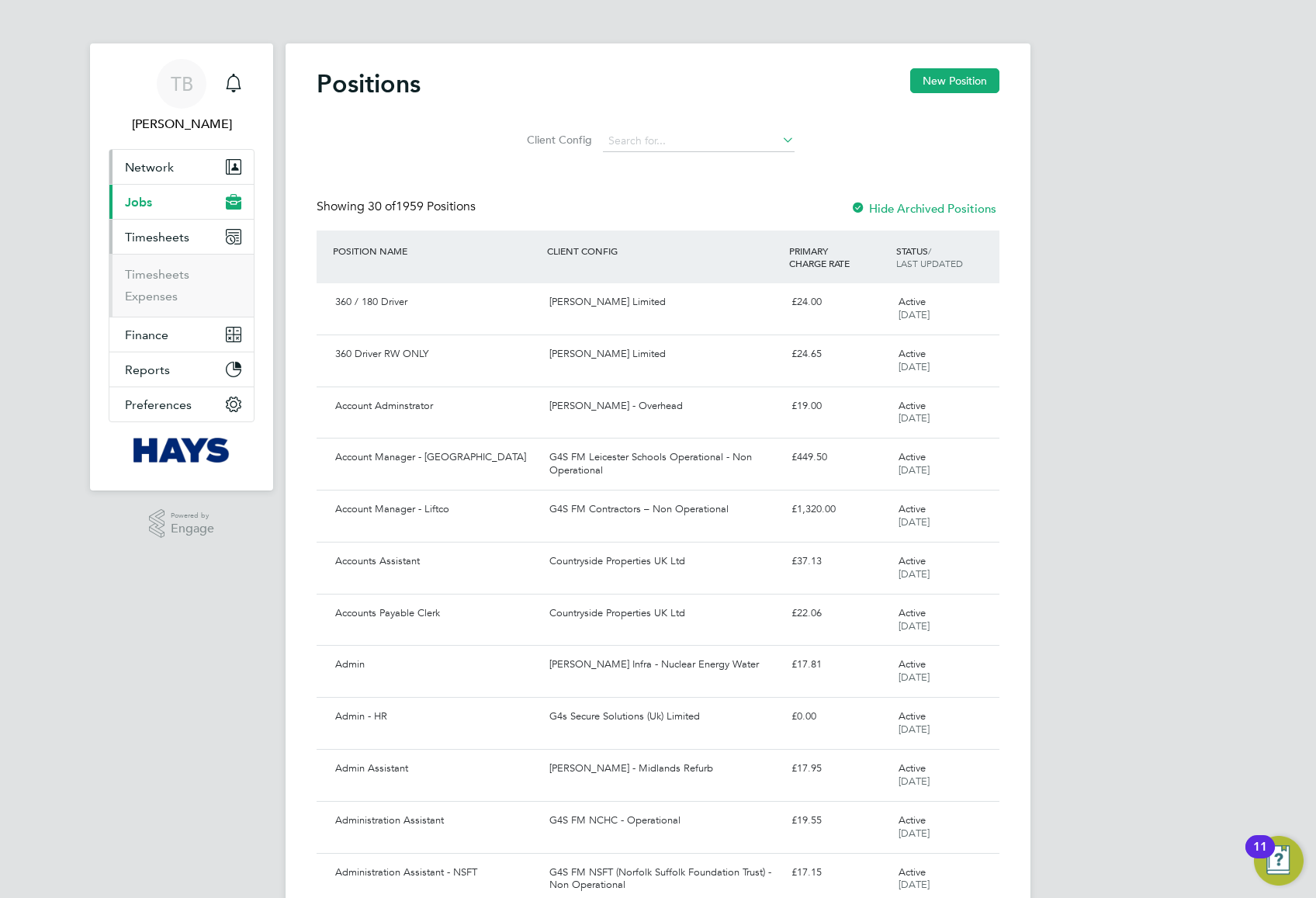
click at [152, 169] on span "Network" at bounding box center [149, 166] width 49 height 14
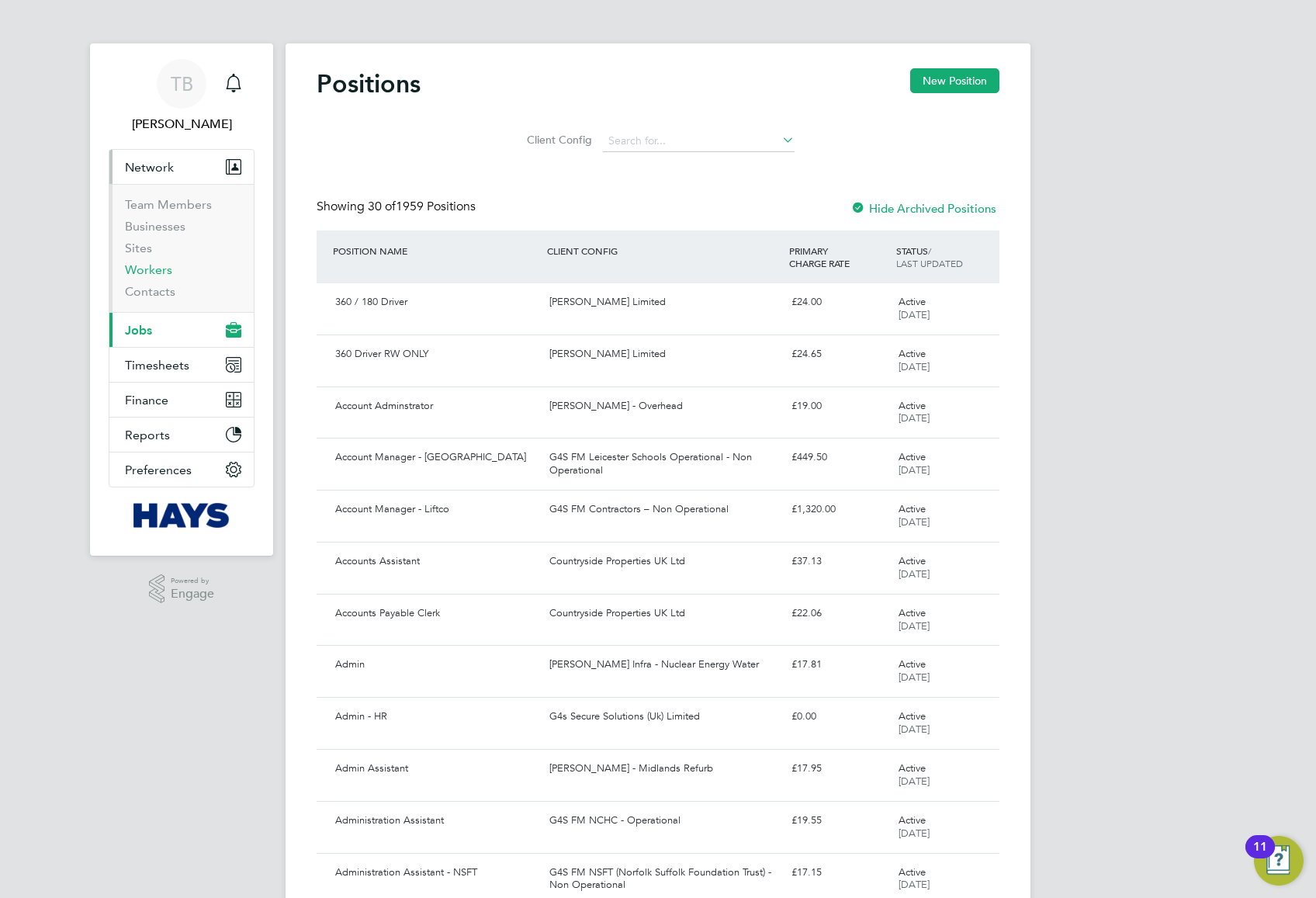
click at [166, 266] on link "Workers" at bounding box center [149, 269] width 48 height 14
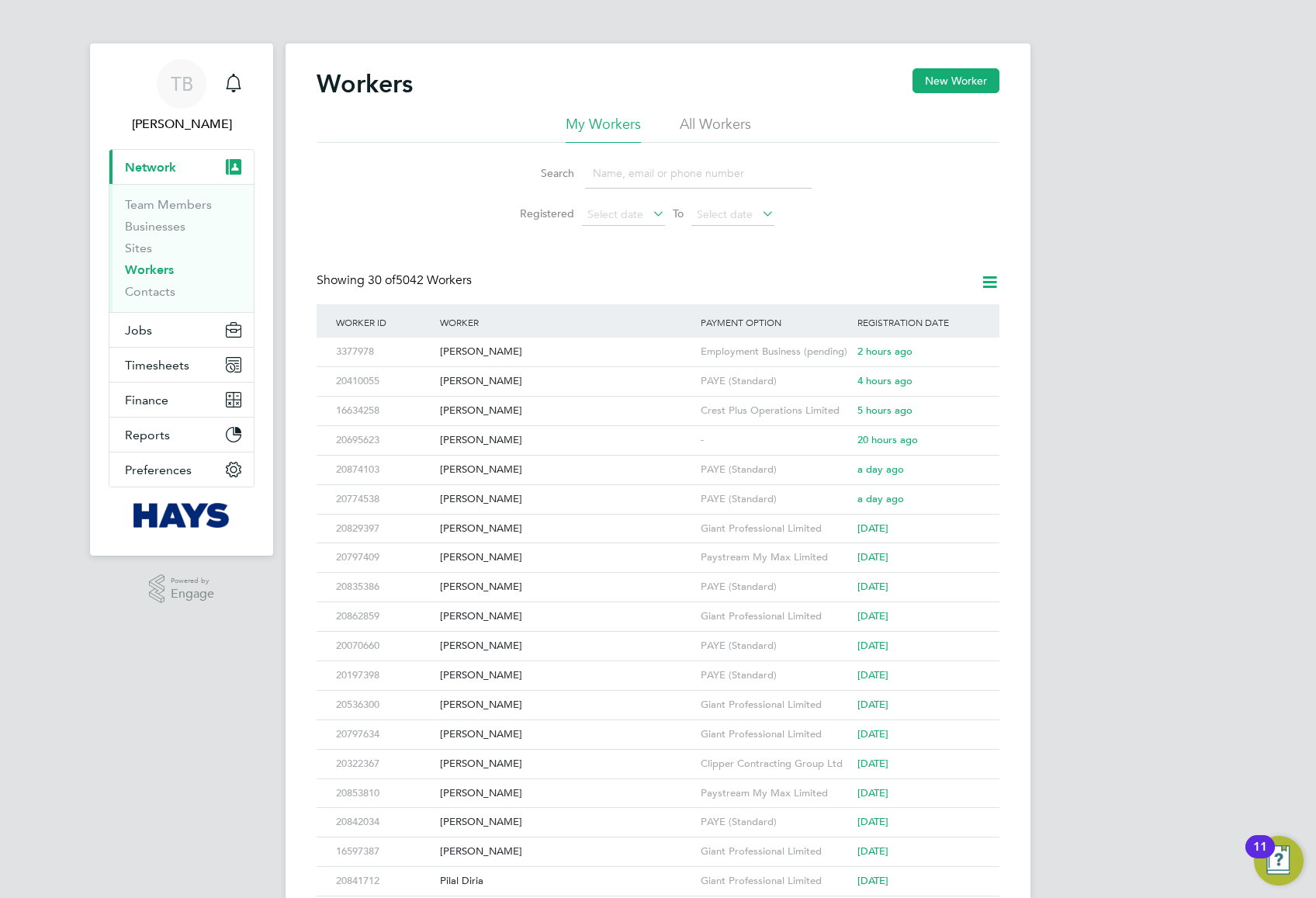
click at [656, 178] on input at bounding box center [698, 174] width 226 height 31
click at [618, 172] on input "phili" at bounding box center [698, 174] width 226 height 31
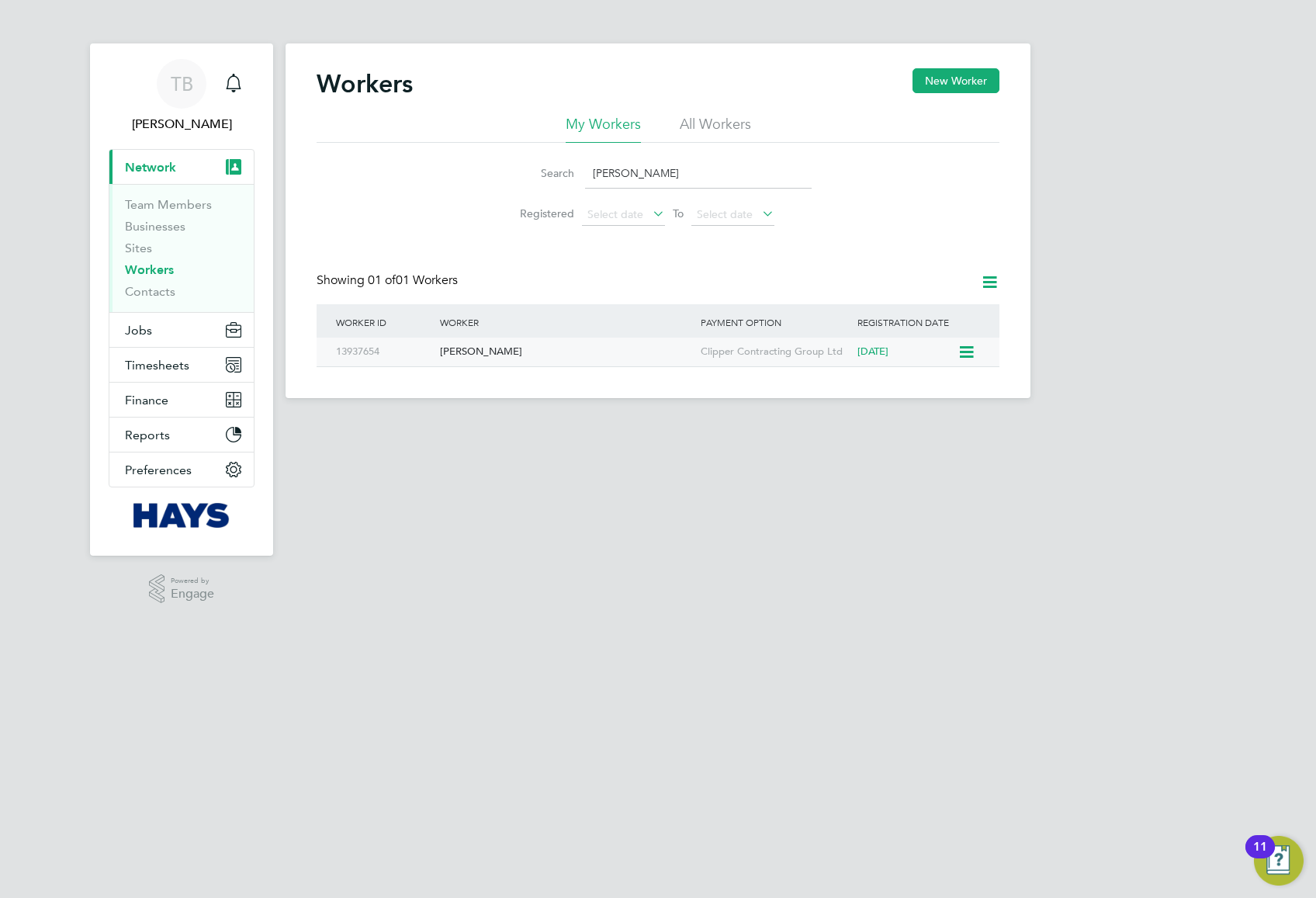
type input "philip doh"
click at [615, 354] on div "[PERSON_NAME]" at bounding box center [566, 352] width 261 height 29
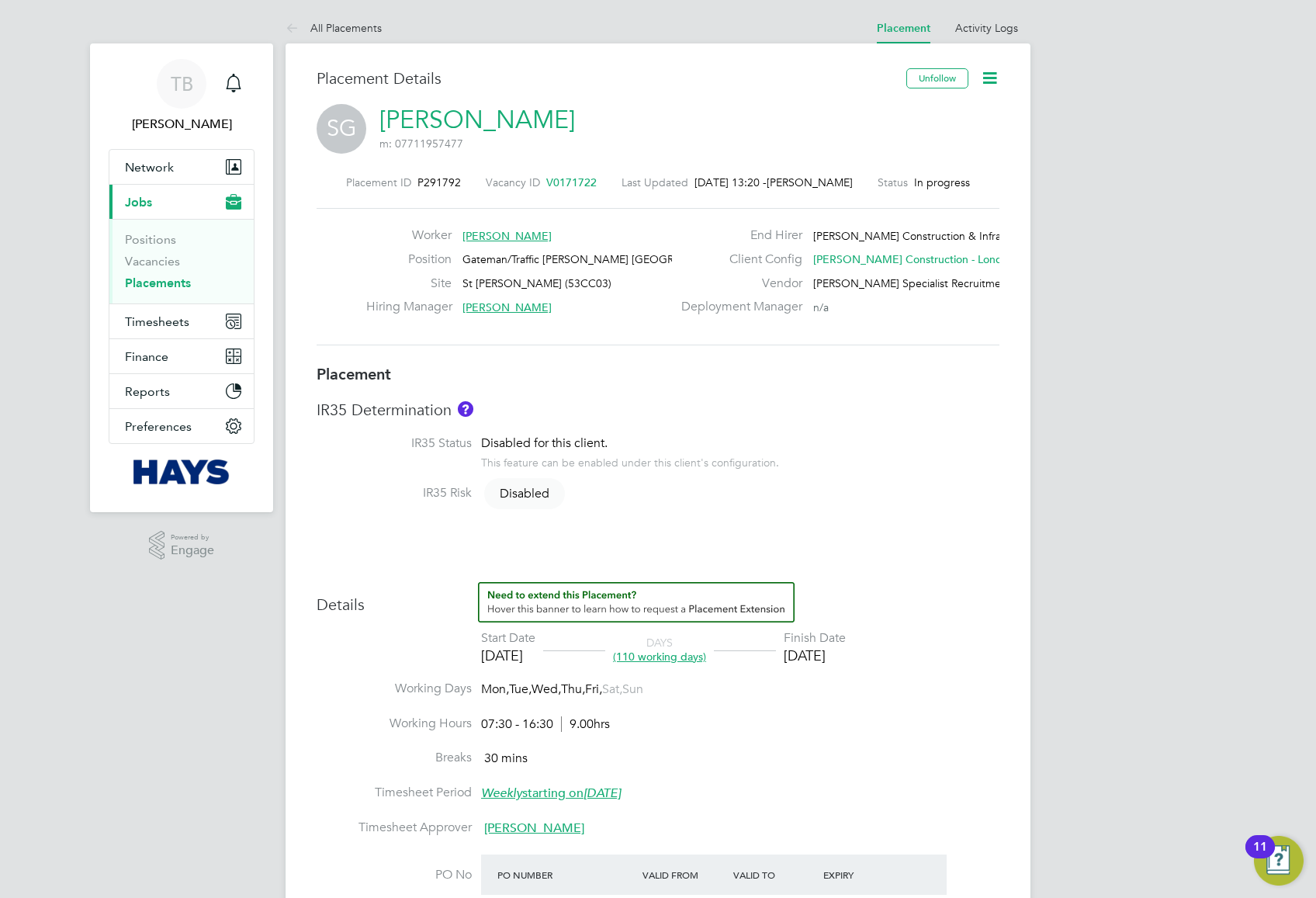
click at [507, 309] on span "Nick Baldwin" at bounding box center [506, 307] width 89 height 14
click at [551, 365] on div "Nick Baldwin" at bounding box center [576, 367] width 96 height 16
click at [543, 345] on div "Hiring Manager:" at bounding box center [672, 343] width 368 height 14
click at [233, 76] on icon "Main navigation" at bounding box center [232, 81] width 14 height 15
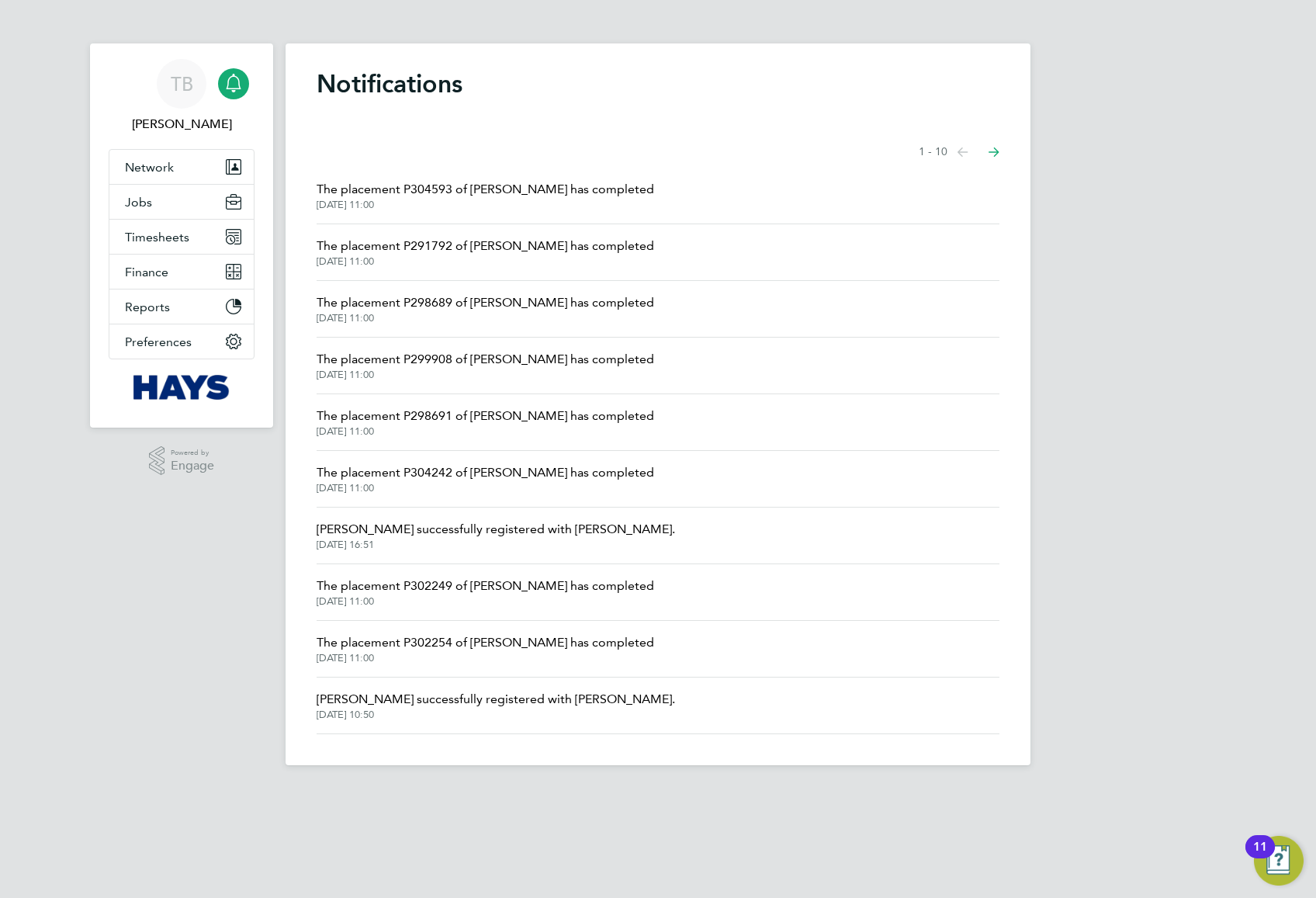
click at [519, 417] on span "The placement P298691 of Philip Doherty has completed" at bounding box center [485, 417] width 337 height 19
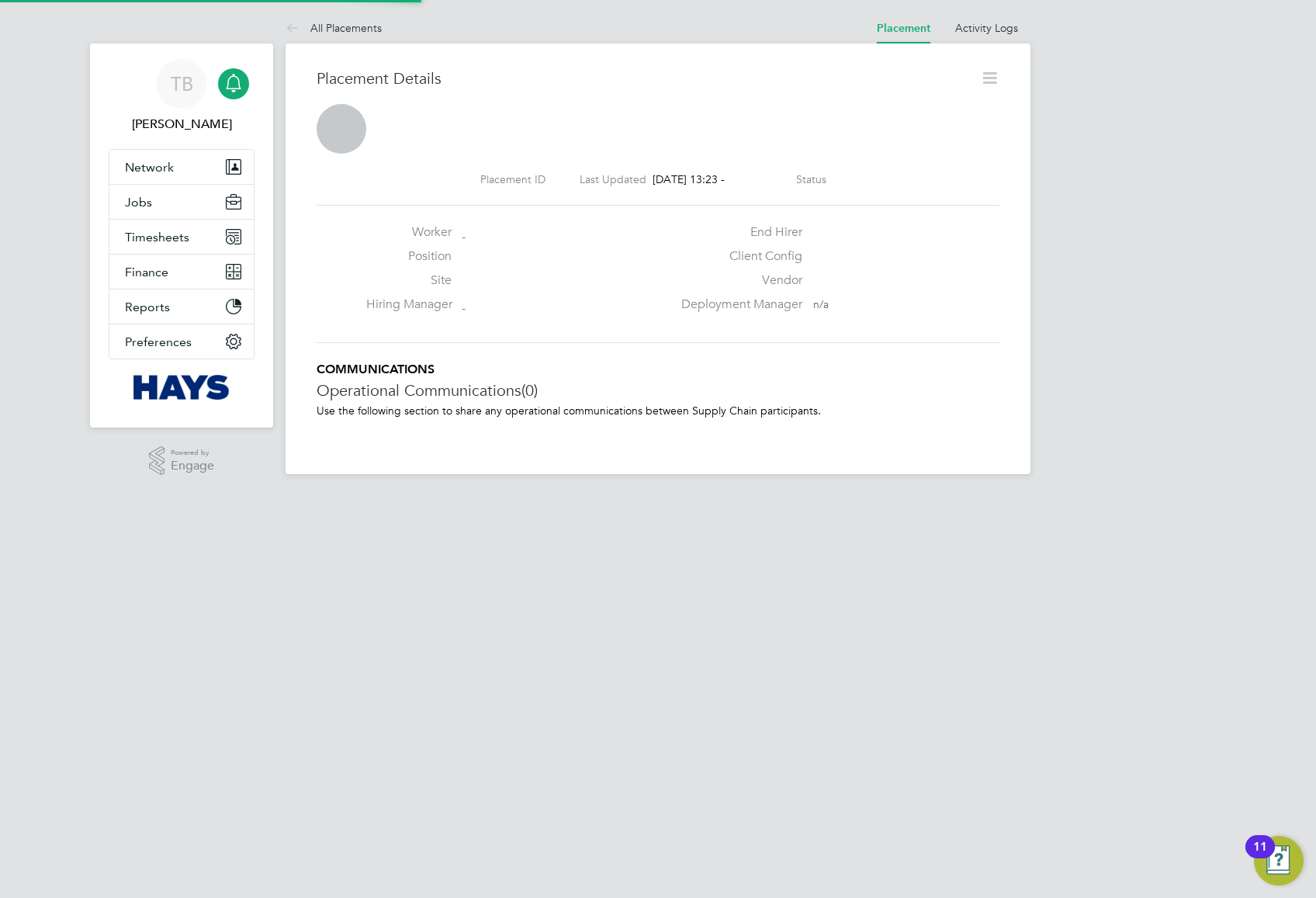
scroll to position [25, 308]
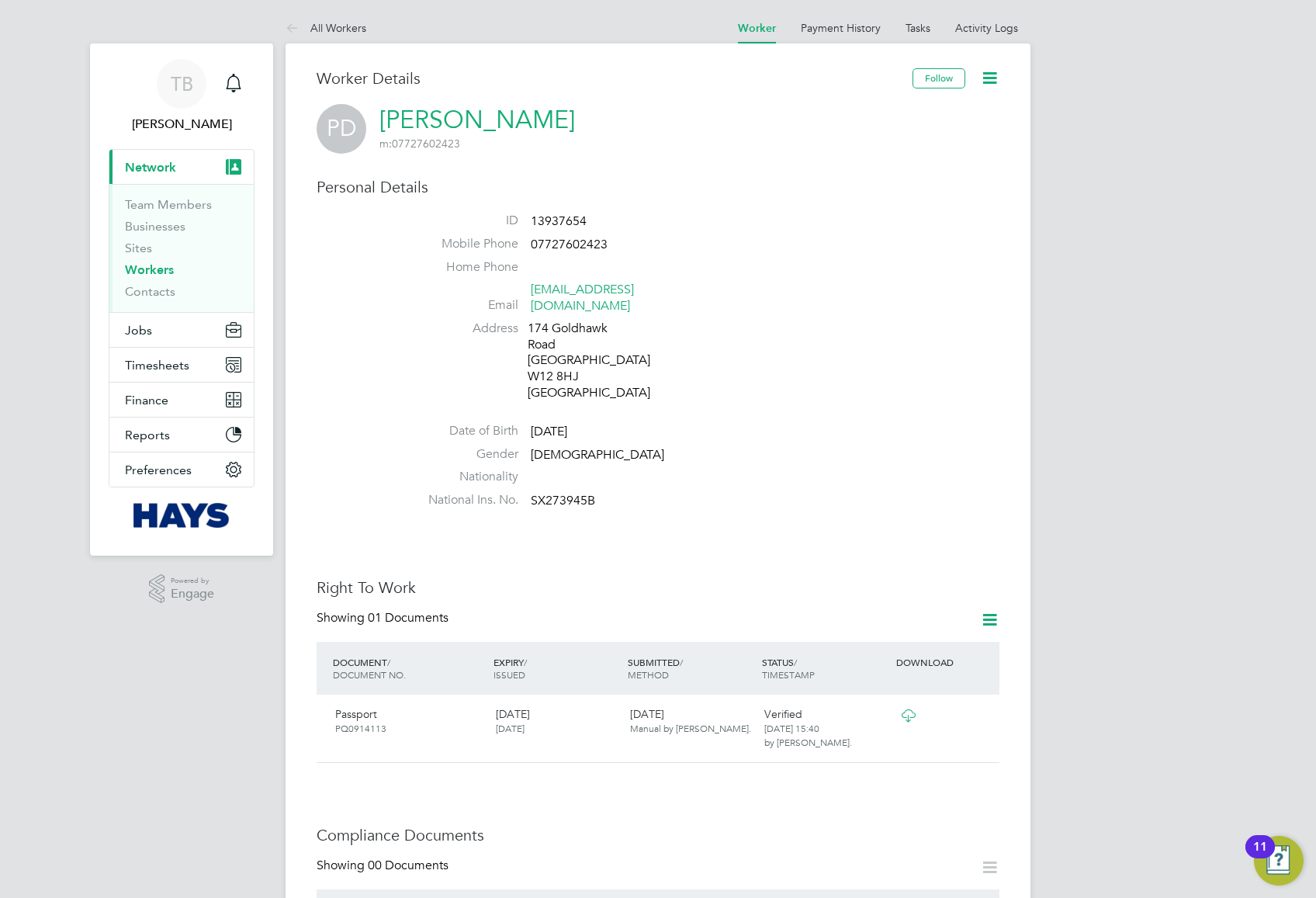
click at [980, 88] on icon at bounding box center [989, 78] width 19 height 19
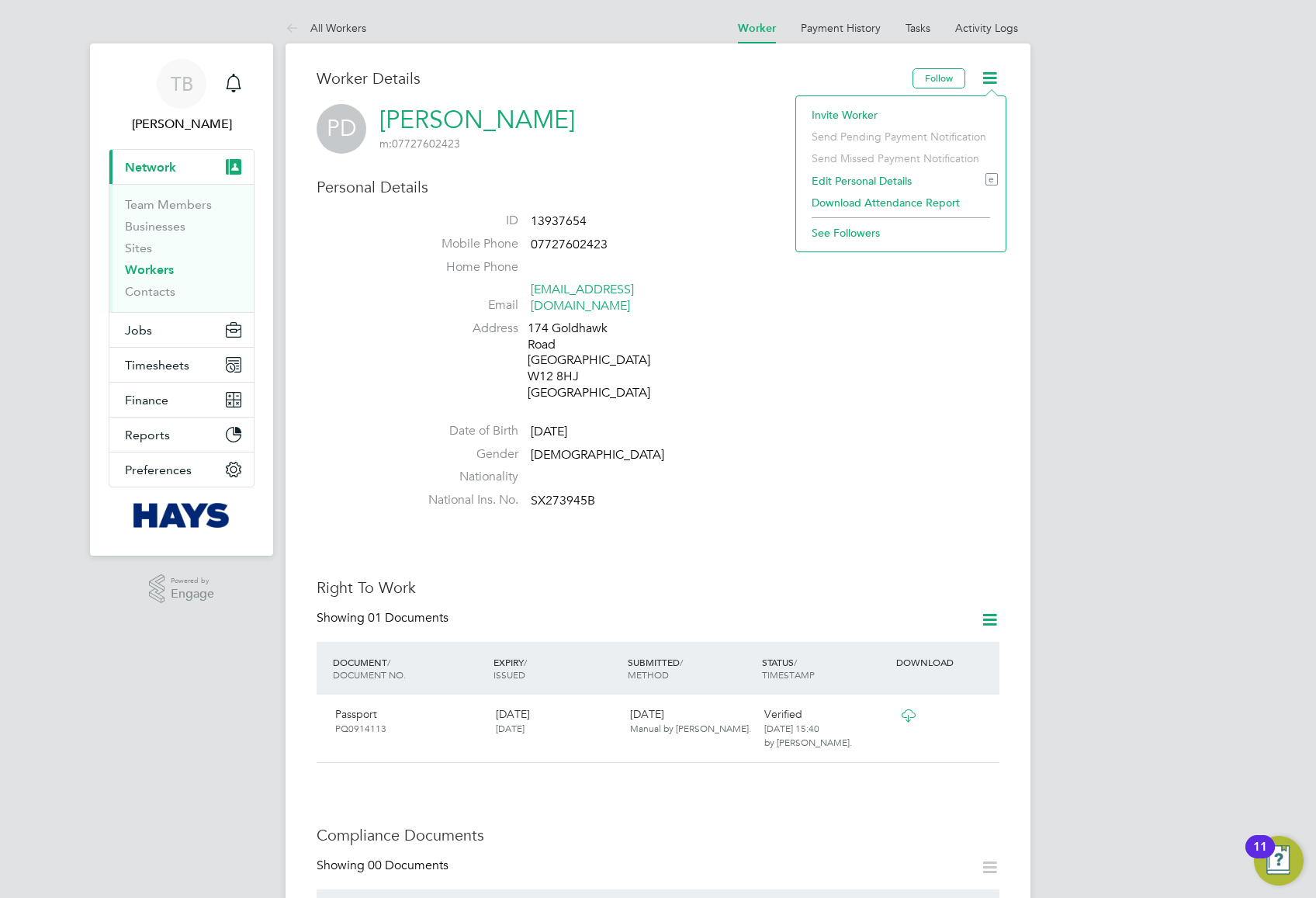
click at [805, 446] on li "Gender [DEMOGRAPHIC_DATA]" at bounding box center [705, 458] width 590 height 23
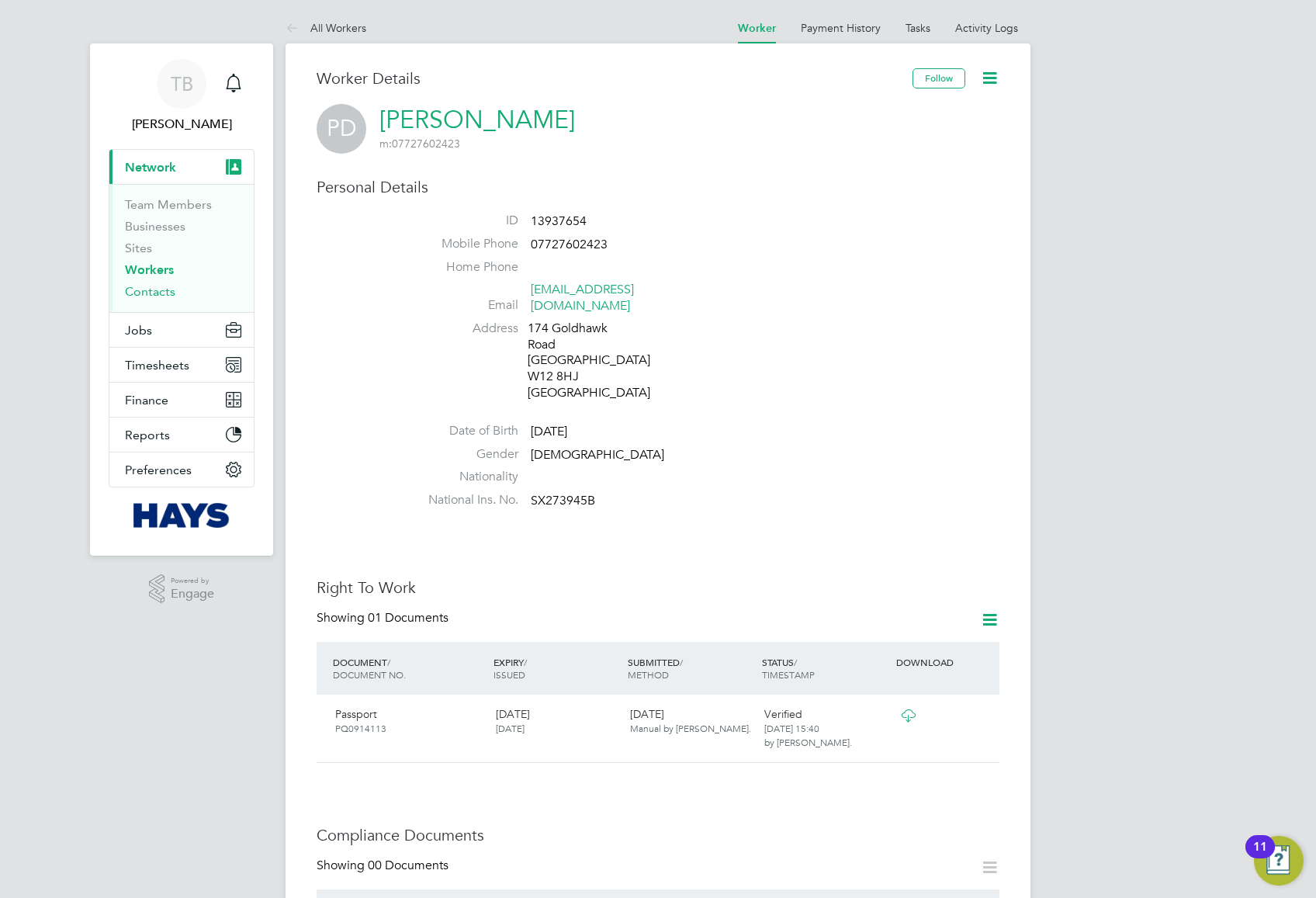
click at [140, 298] on link "Contacts" at bounding box center [150, 290] width 51 height 14
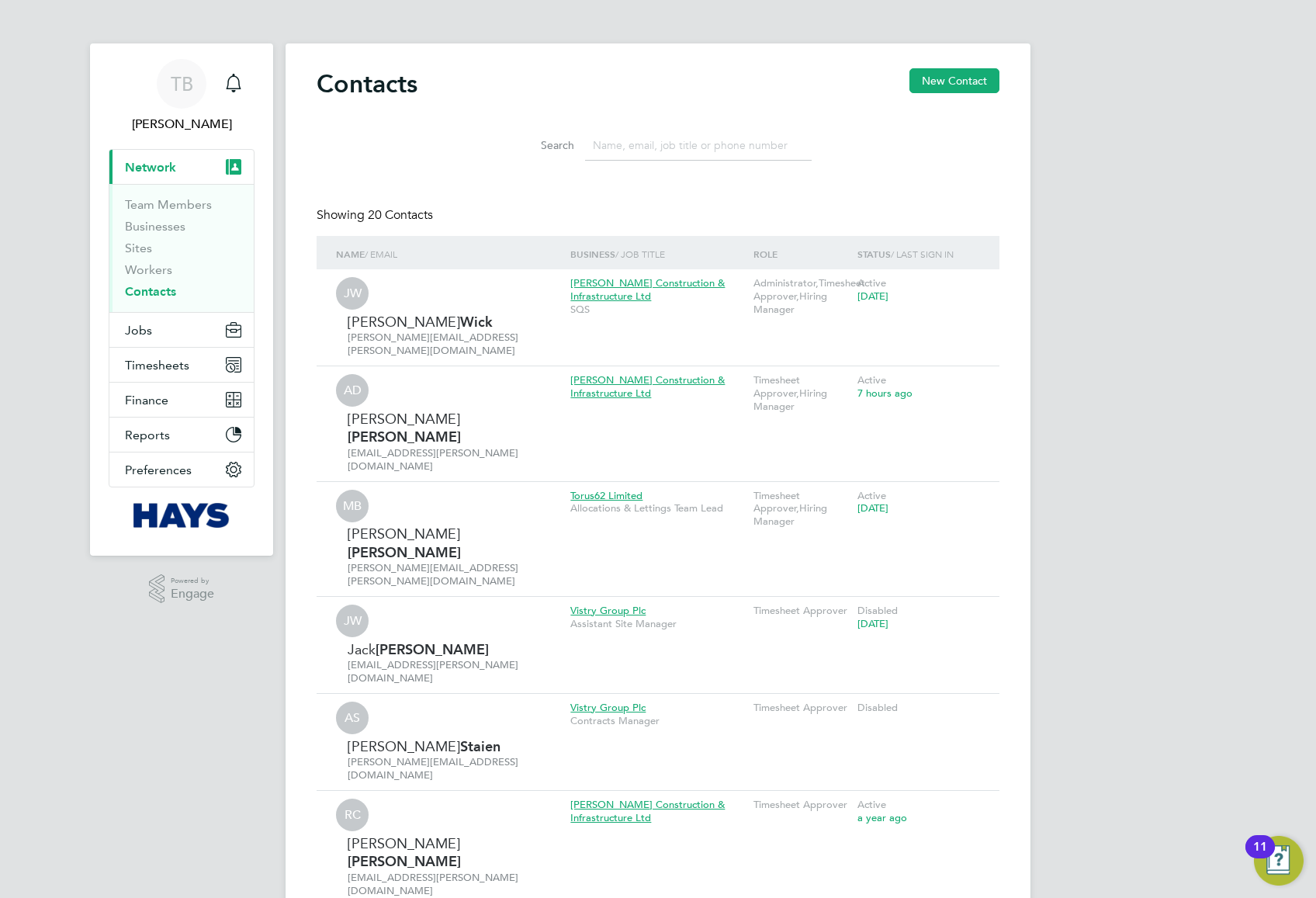
click at [652, 150] on input at bounding box center [698, 146] width 226 height 31
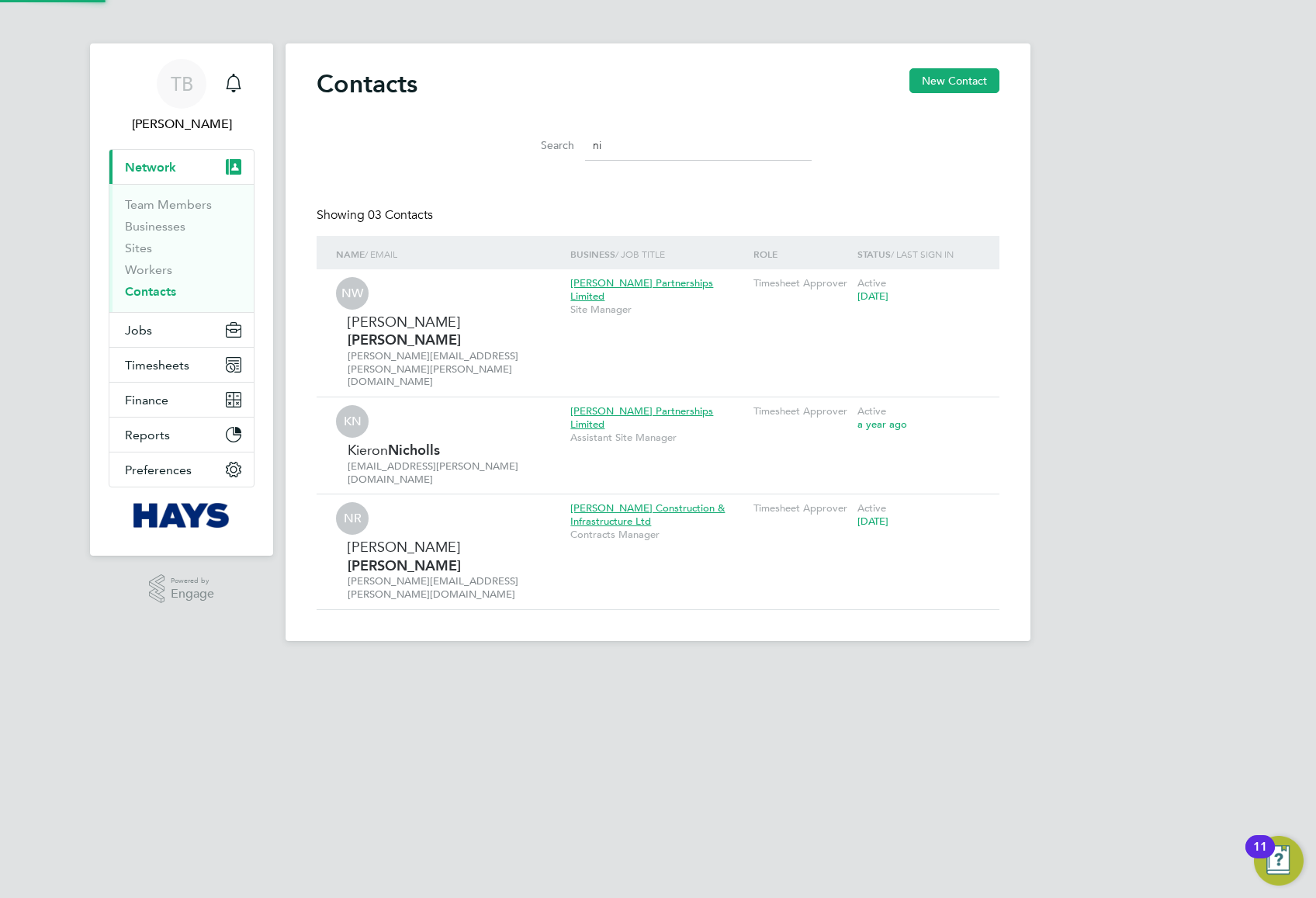
type input "n"
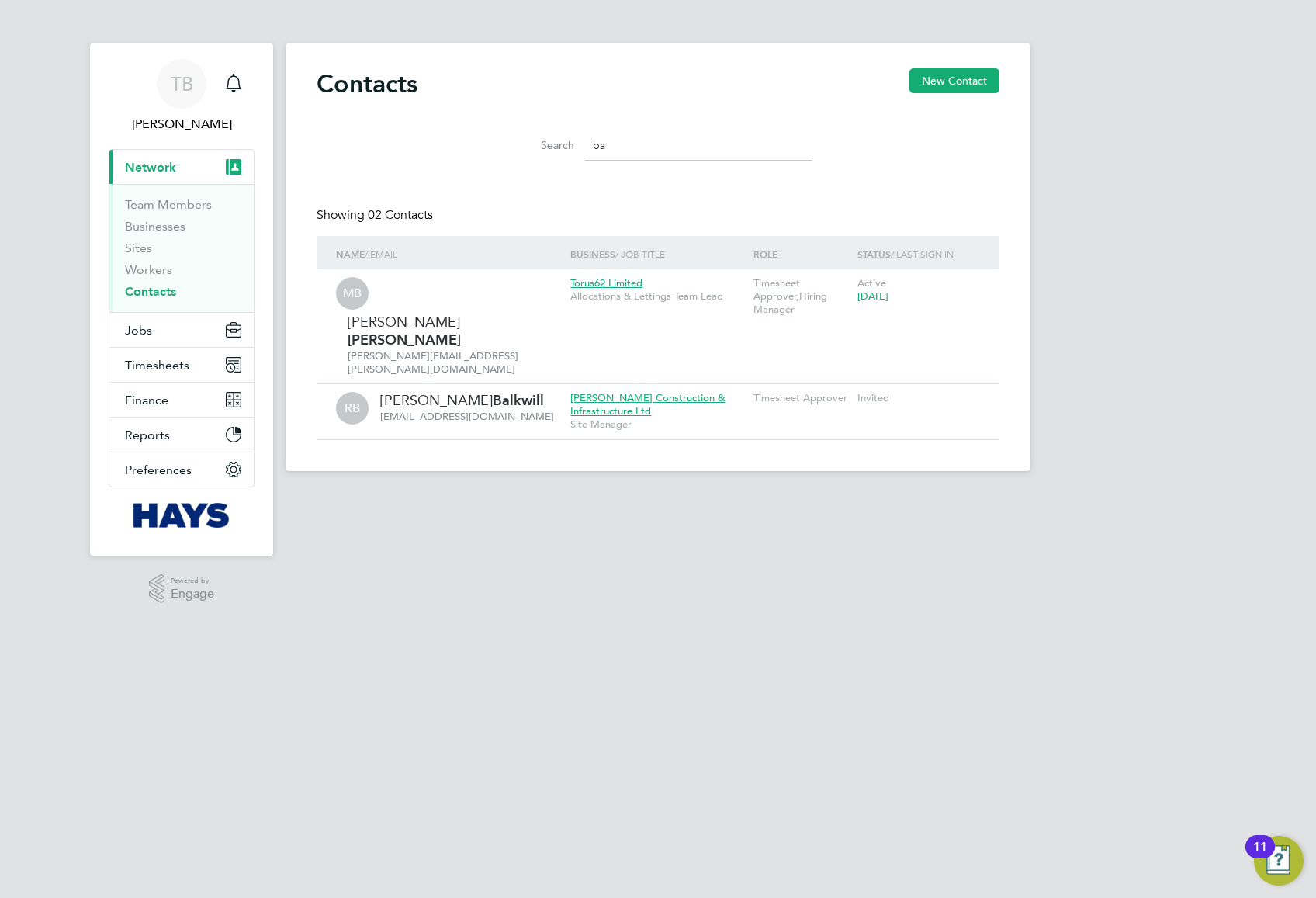
type input "b"
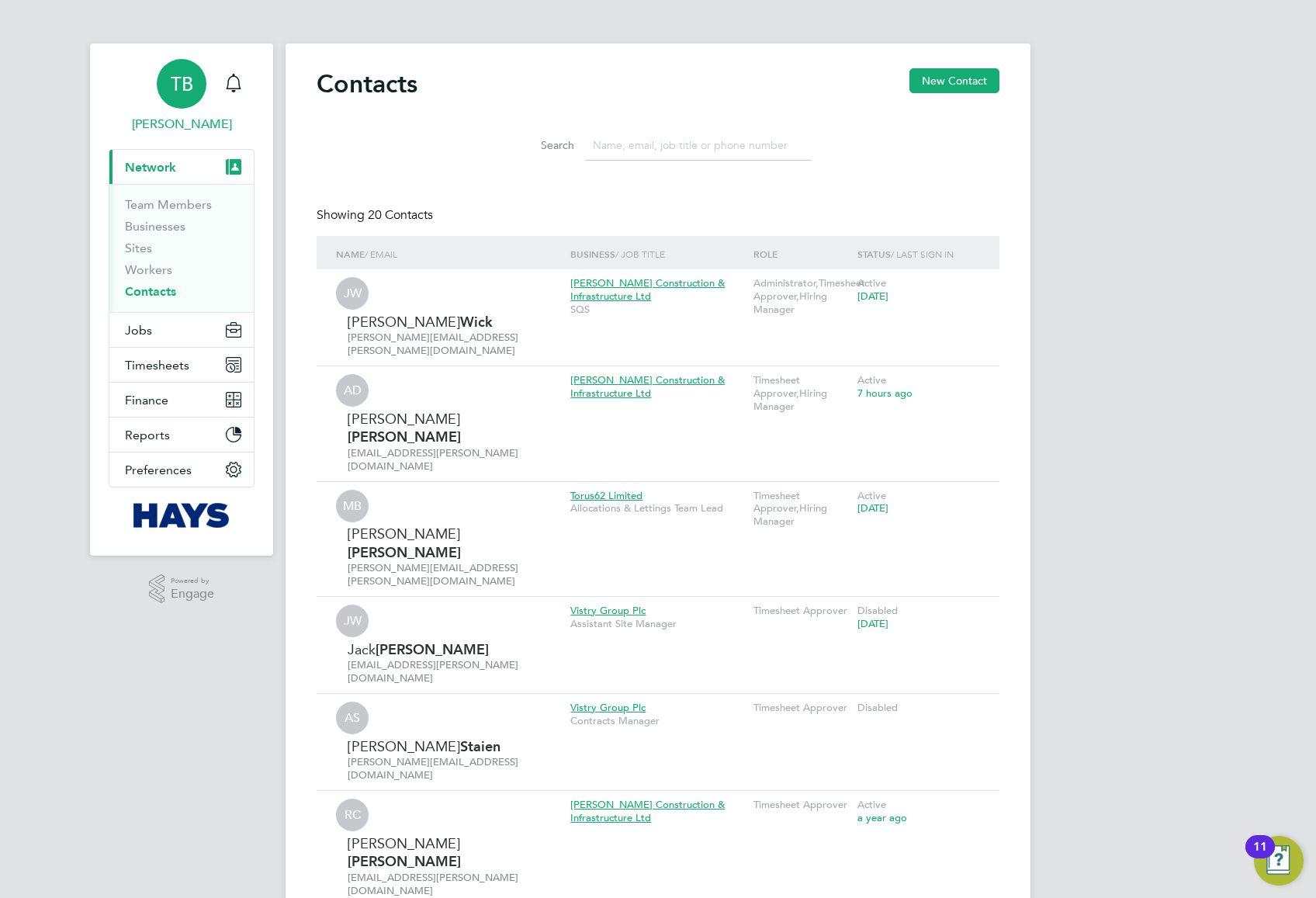
click at [178, 91] on span "TB" at bounding box center [182, 83] width 23 height 20
